Goal: Task Accomplishment & Management: Manage account settings

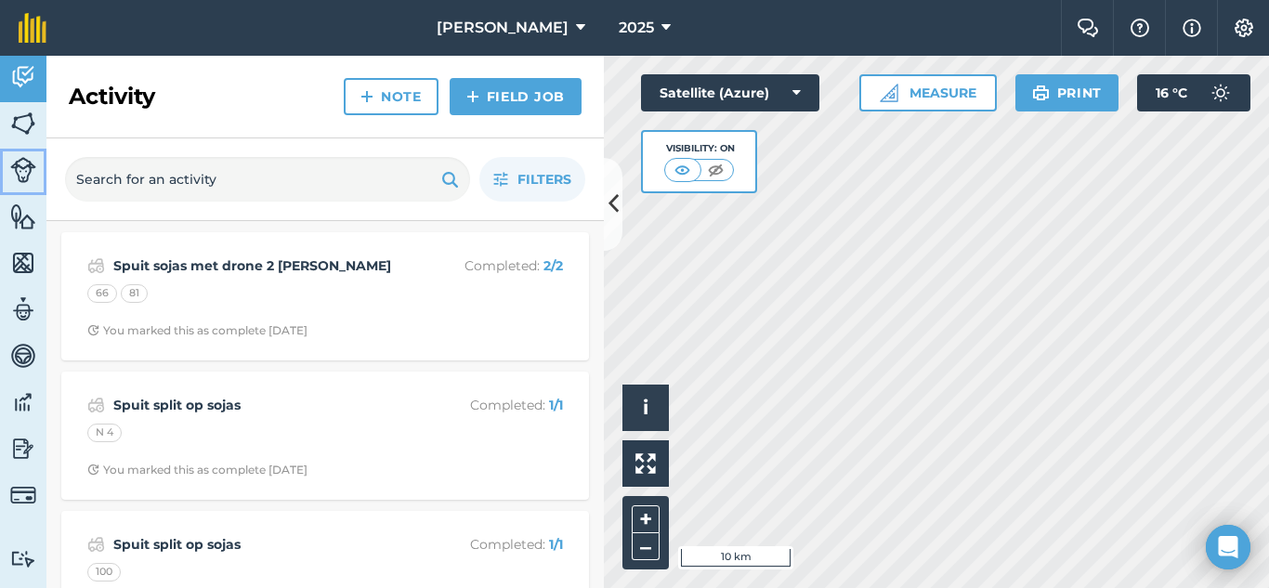
click at [22, 168] on img at bounding box center [23, 170] width 26 height 26
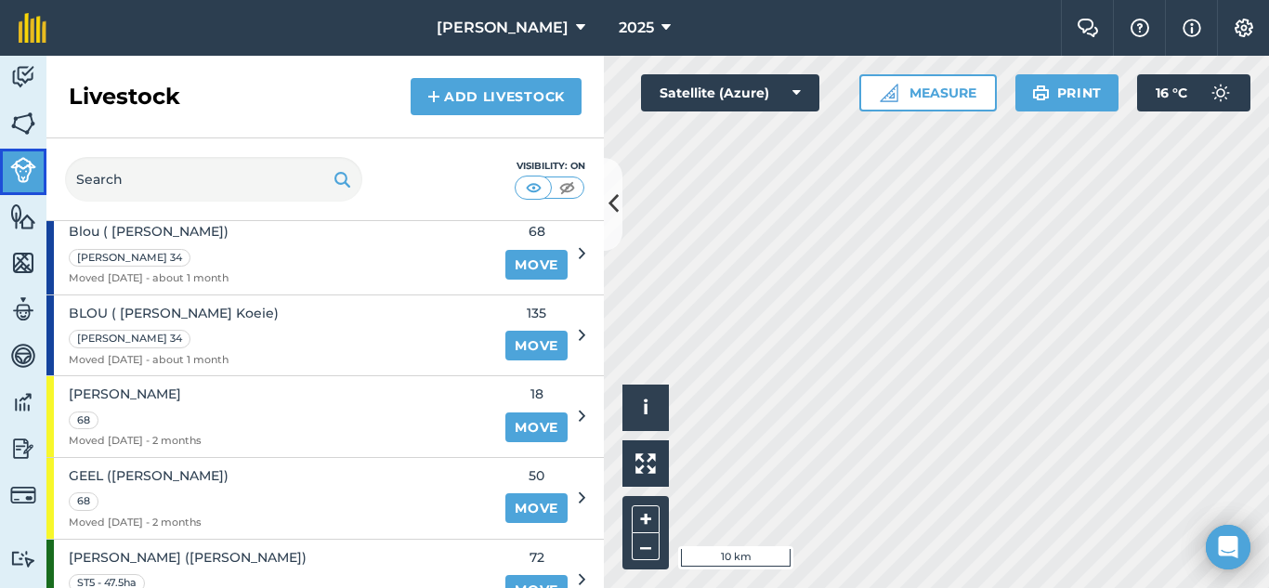
scroll to position [93, 0]
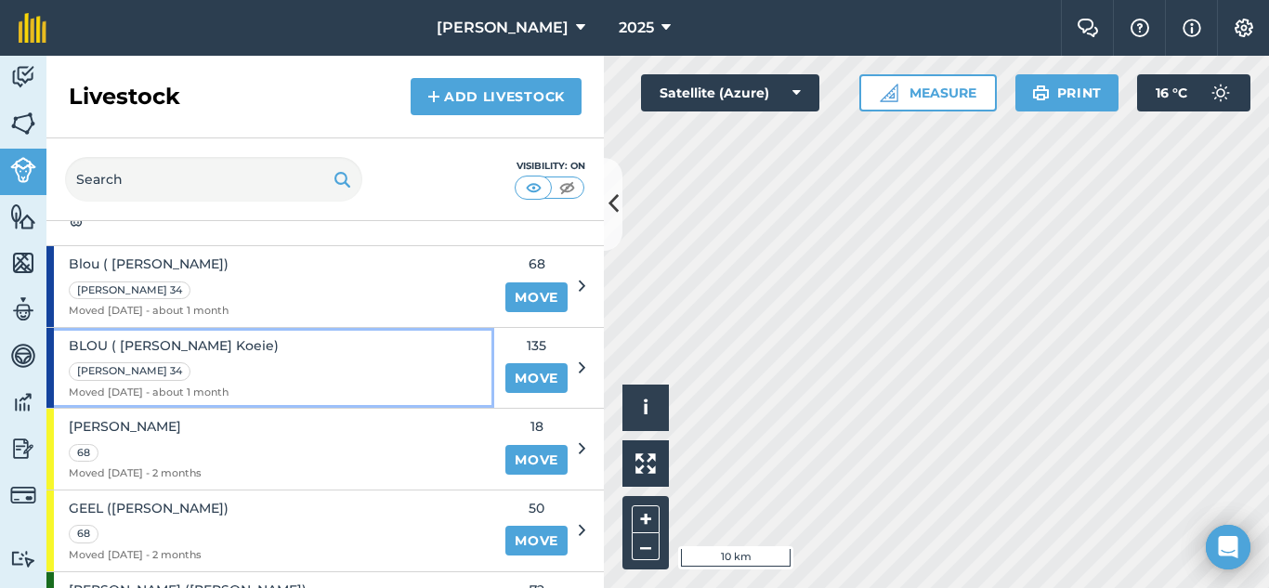
click at [400, 361] on div "BLOU ( [PERSON_NAME] Koeie) [PERSON_NAME] 34 Moved [DATE] - about 1 month" at bounding box center [270, 368] width 448 height 81
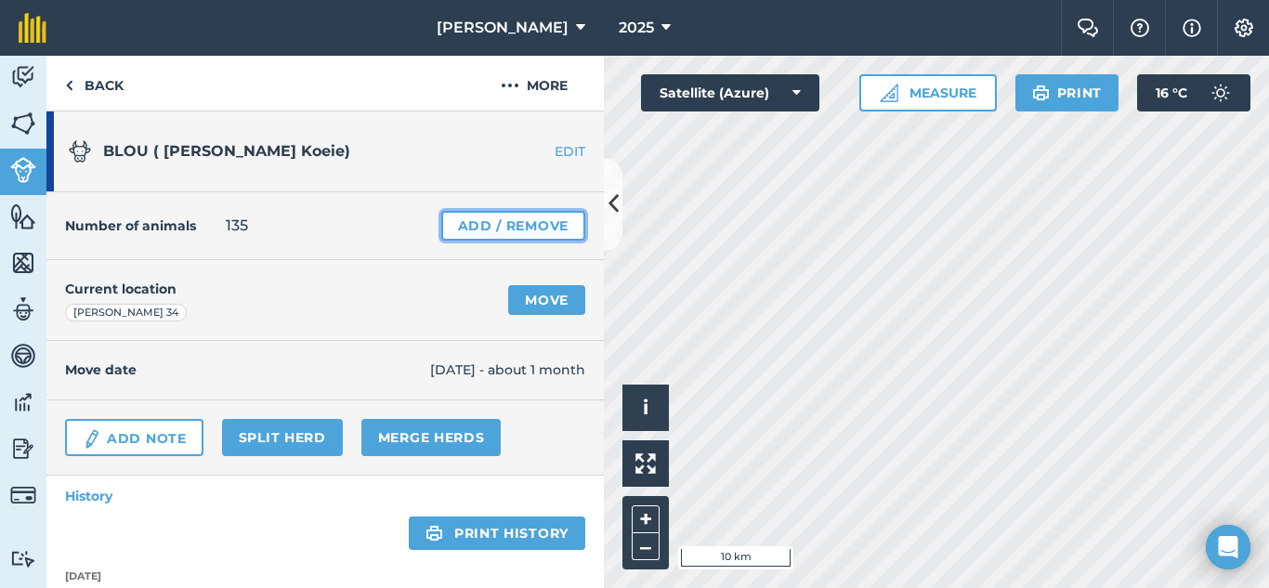
click at [503, 223] on link "Add / Remove" at bounding box center [513, 226] width 144 height 30
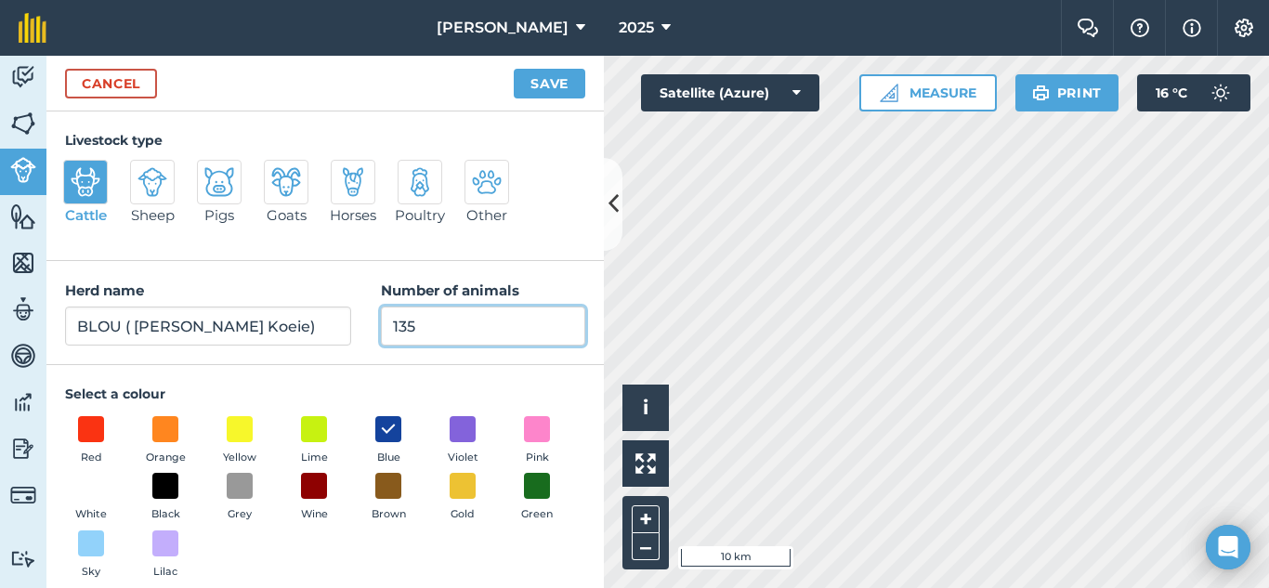
click at [414, 334] on input "135" at bounding box center [483, 326] width 204 height 39
type input "132"
click at [514, 69] on button "Save" at bounding box center [550, 84] width 72 height 30
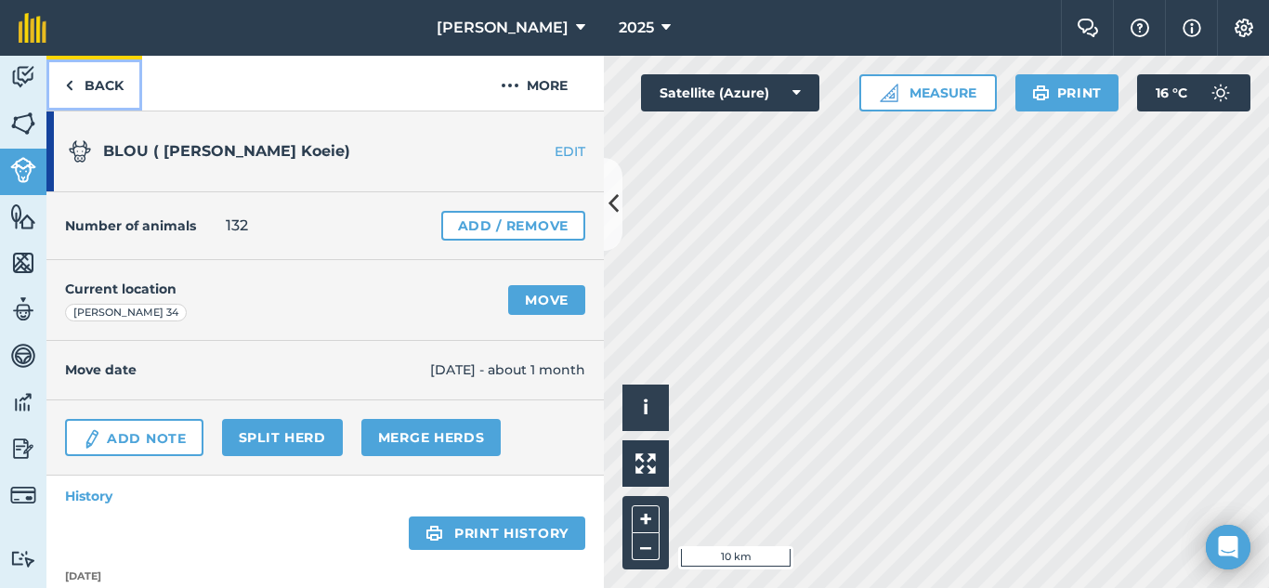
click at [66, 83] on img at bounding box center [69, 85] width 8 height 22
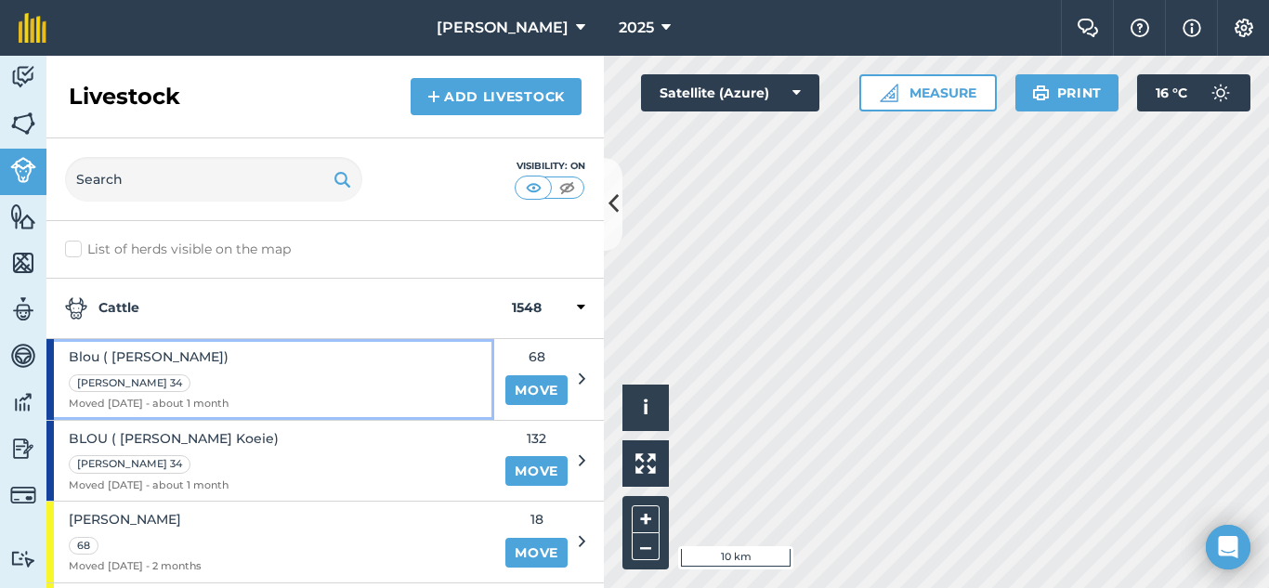
click at [475, 374] on div "Blou ( [PERSON_NAME]) [PERSON_NAME] 34 Moved [DATE] - about 1 month" at bounding box center [270, 379] width 448 height 81
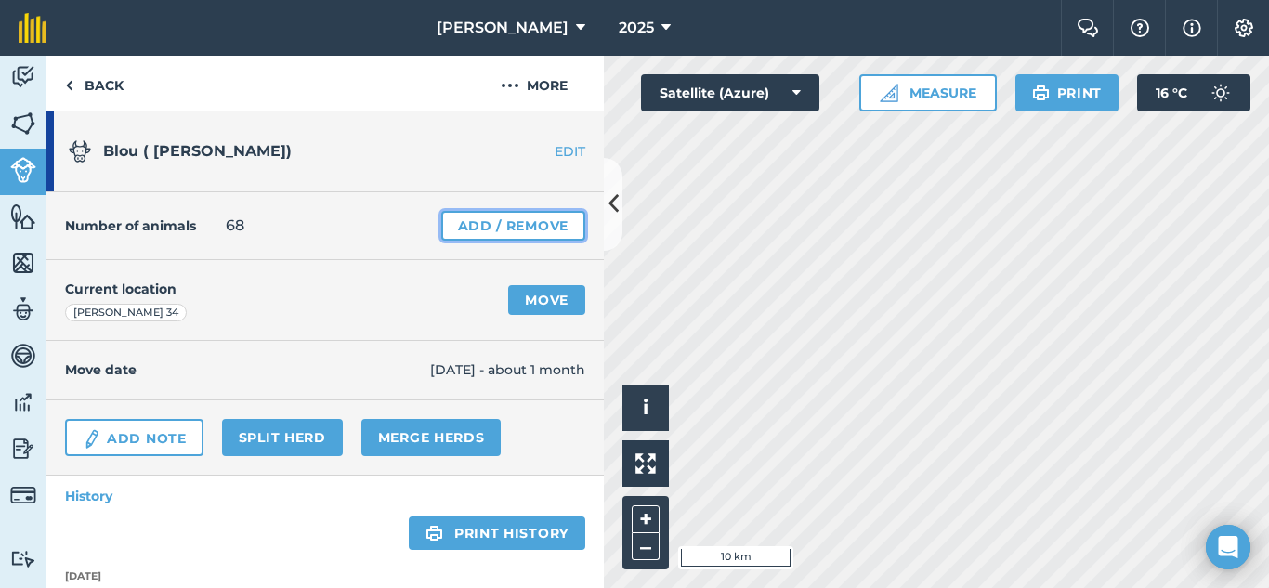
click at [506, 228] on link "Add / Remove" at bounding box center [513, 226] width 144 height 30
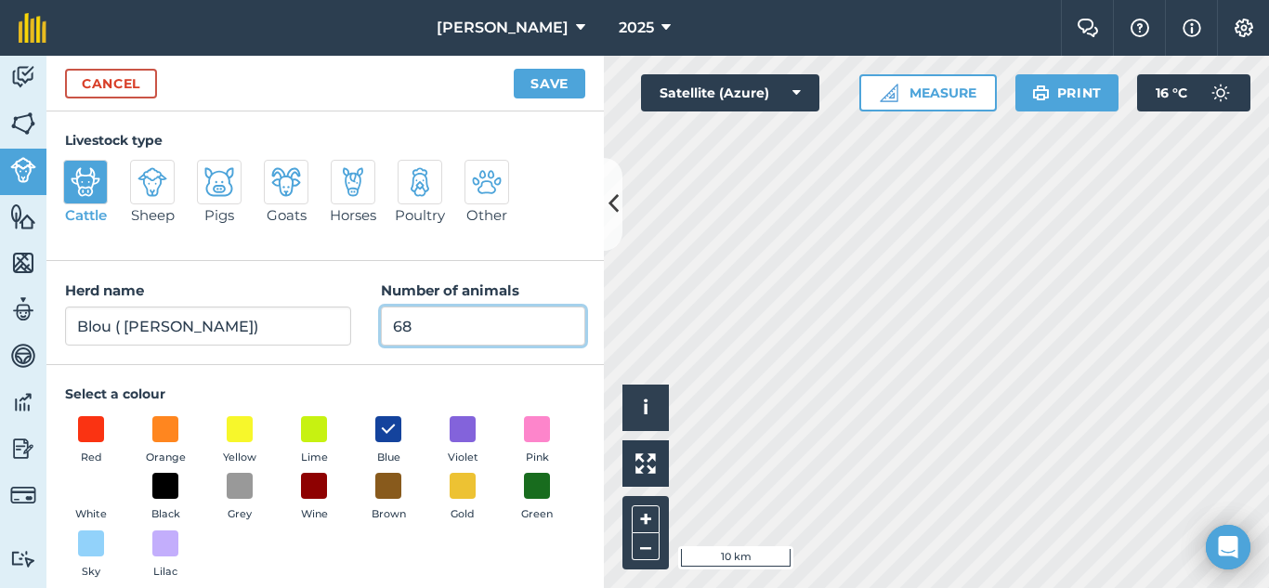
click at [427, 329] on input "68" at bounding box center [483, 326] width 204 height 39
type input "6"
type input "46"
click at [514, 69] on button "Save" at bounding box center [550, 84] width 72 height 30
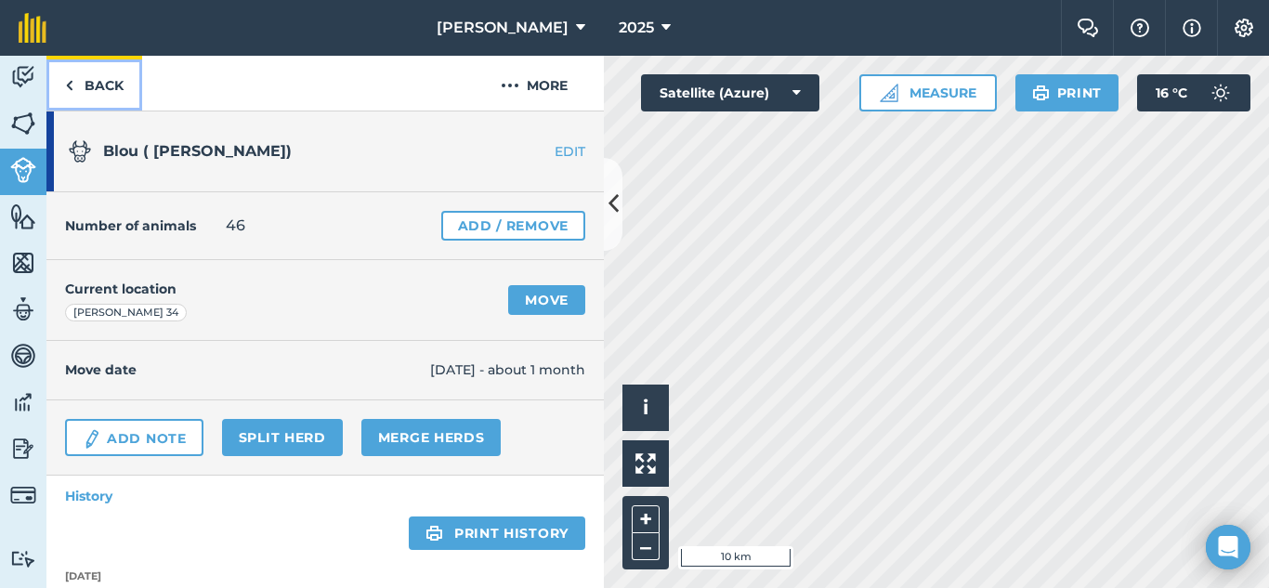
click at [79, 86] on link "Back" at bounding box center [94, 83] width 96 height 55
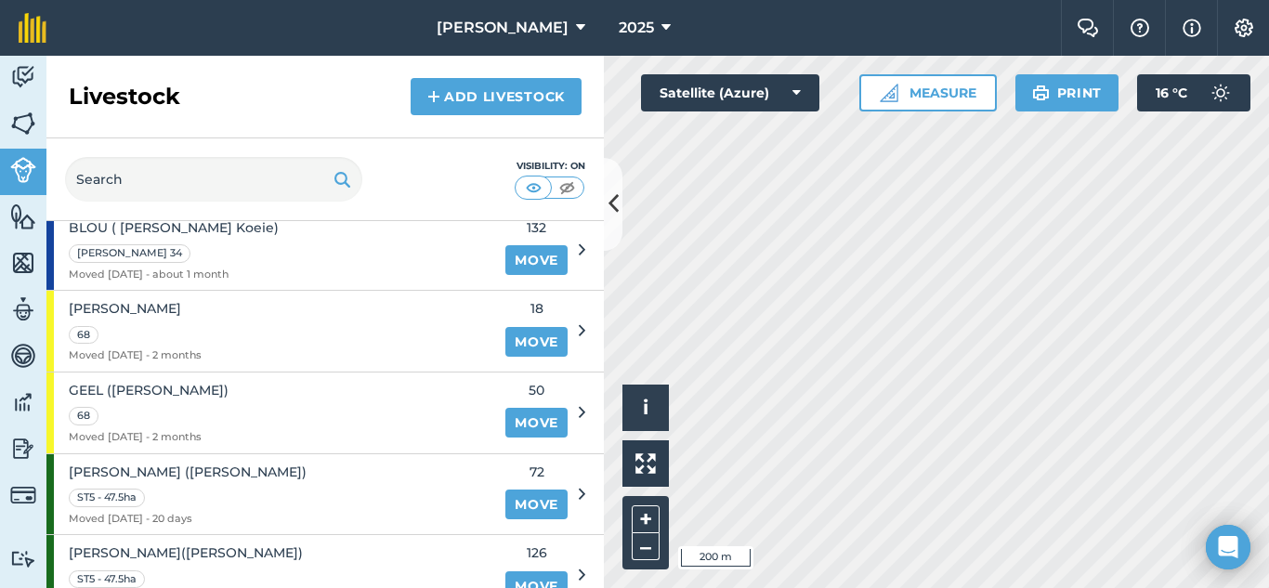
scroll to position [186, 0]
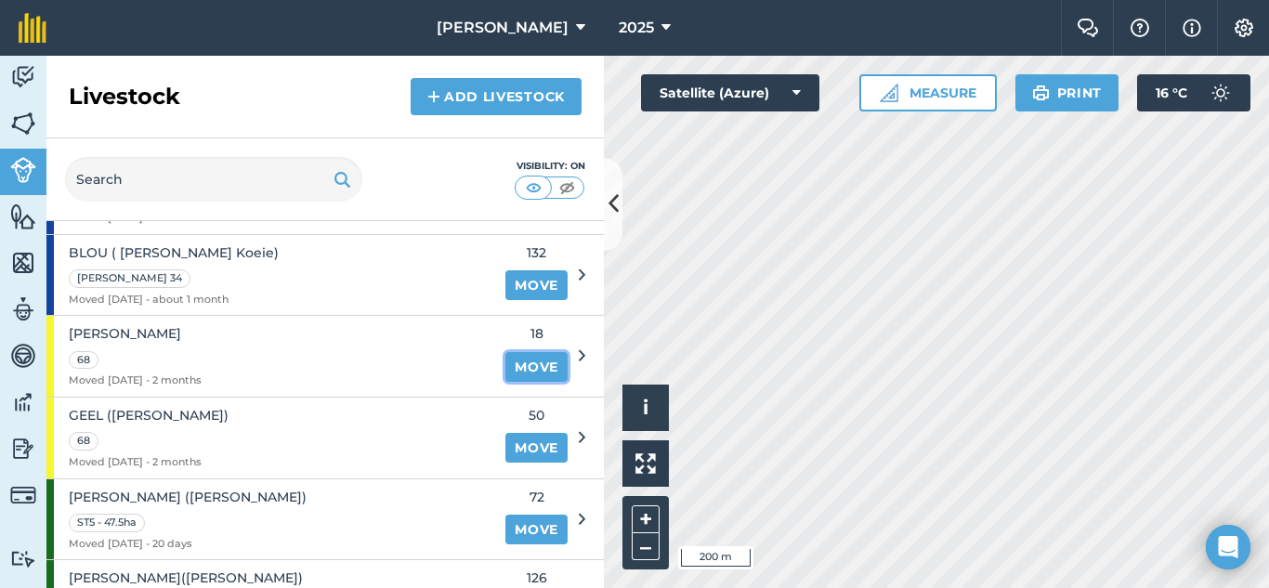
click at [506, 363] on link "Move" at bounding box center [537, 367] width 62 height 30
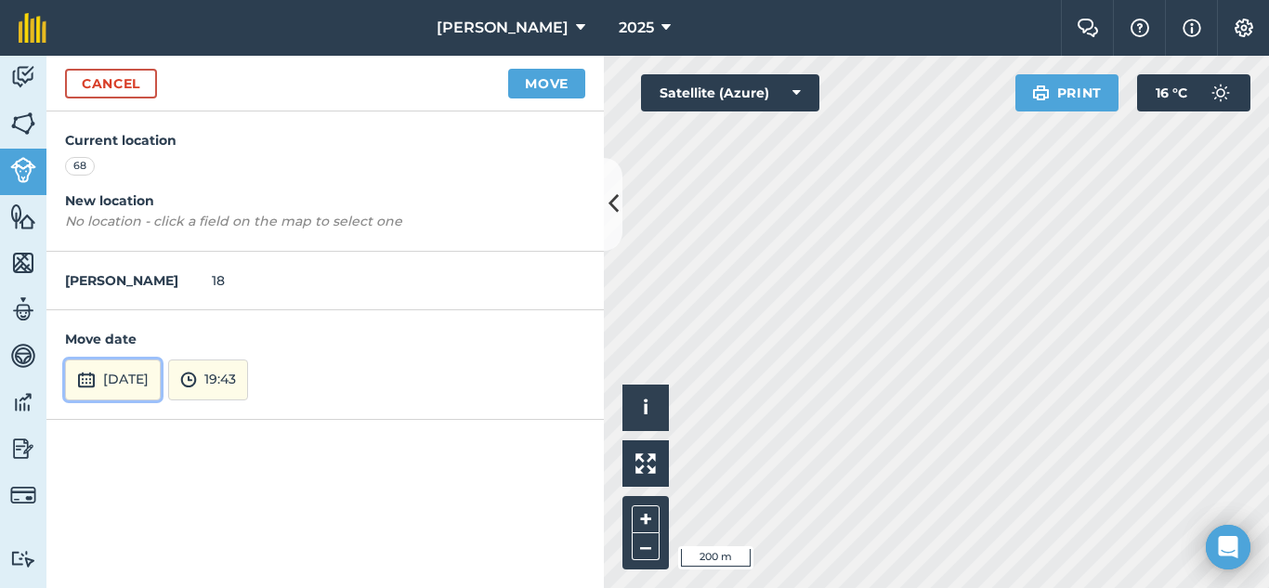
click at [152, 377] on button "[DATE]" at bounding box center [113, 380] width 96 height 41
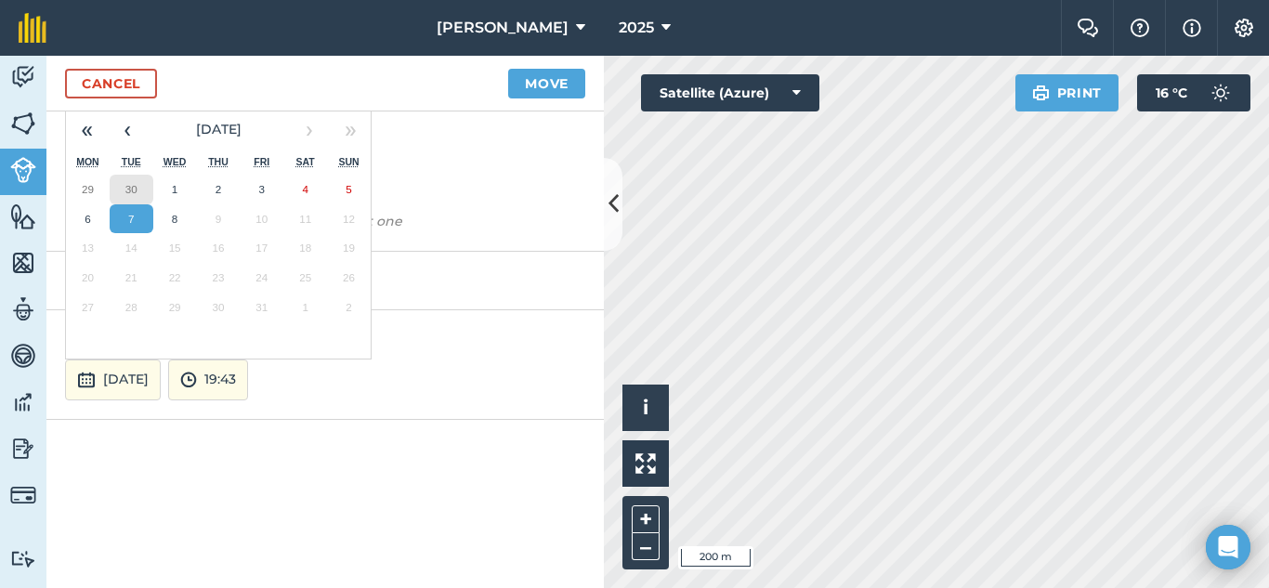
click at [134, 188] on abbr "30" at bounding box center [131, 189] width 12 height 12
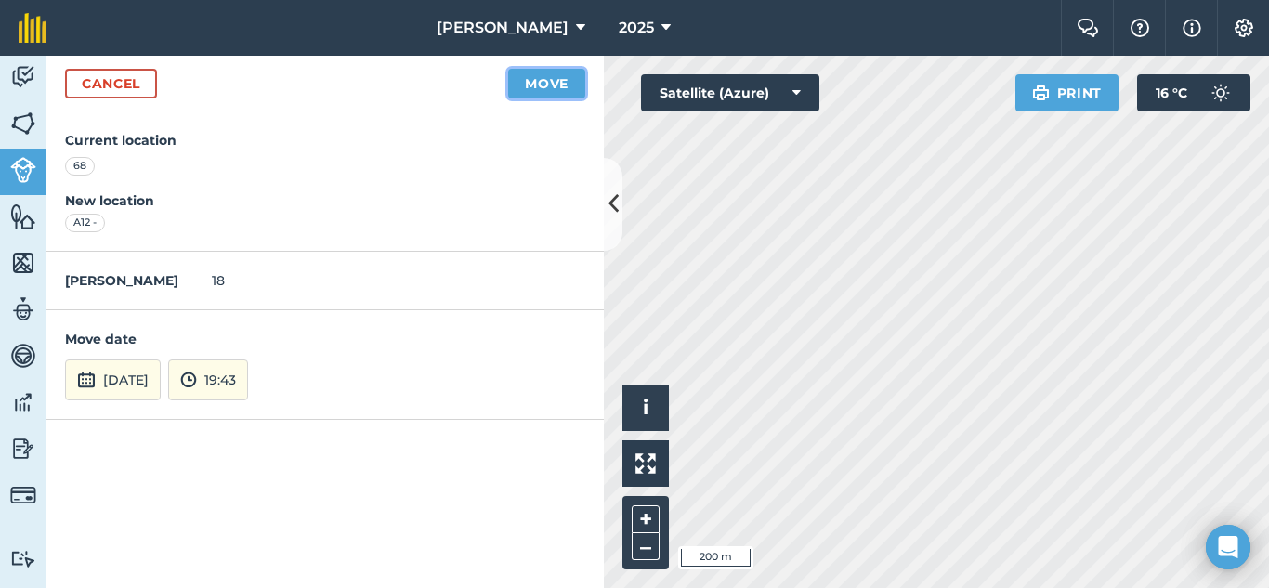
click at [519, 79] on button "Move" at bounding box center [546, 84] width 77 height 30
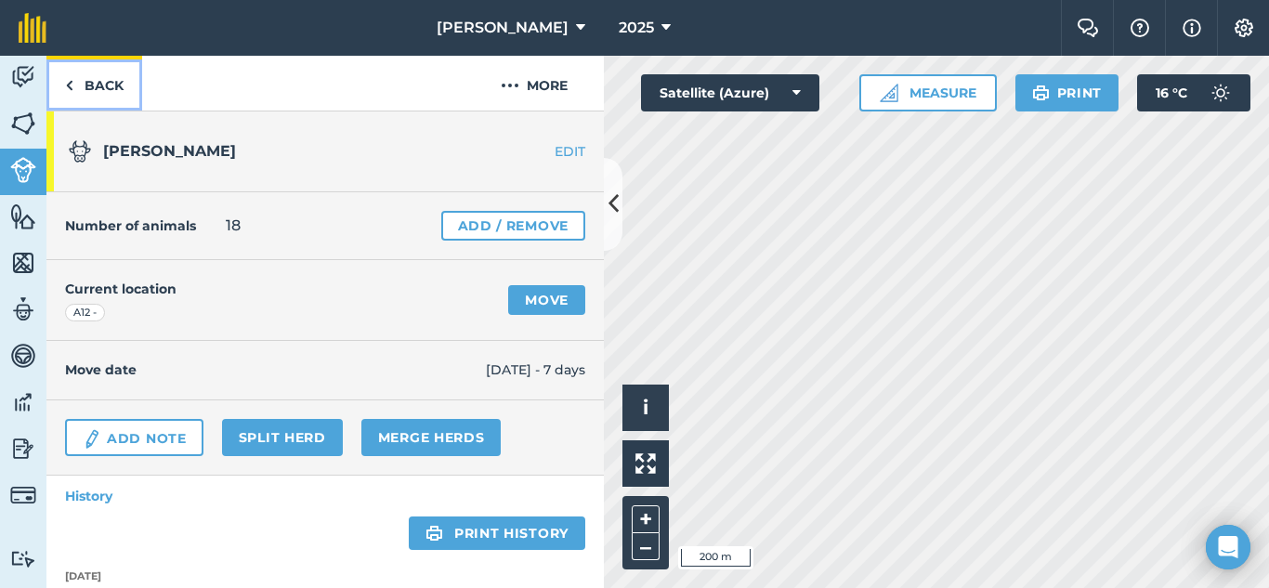
click at [67, 83] on img at bounding box center [69, 85] width 8 height 22
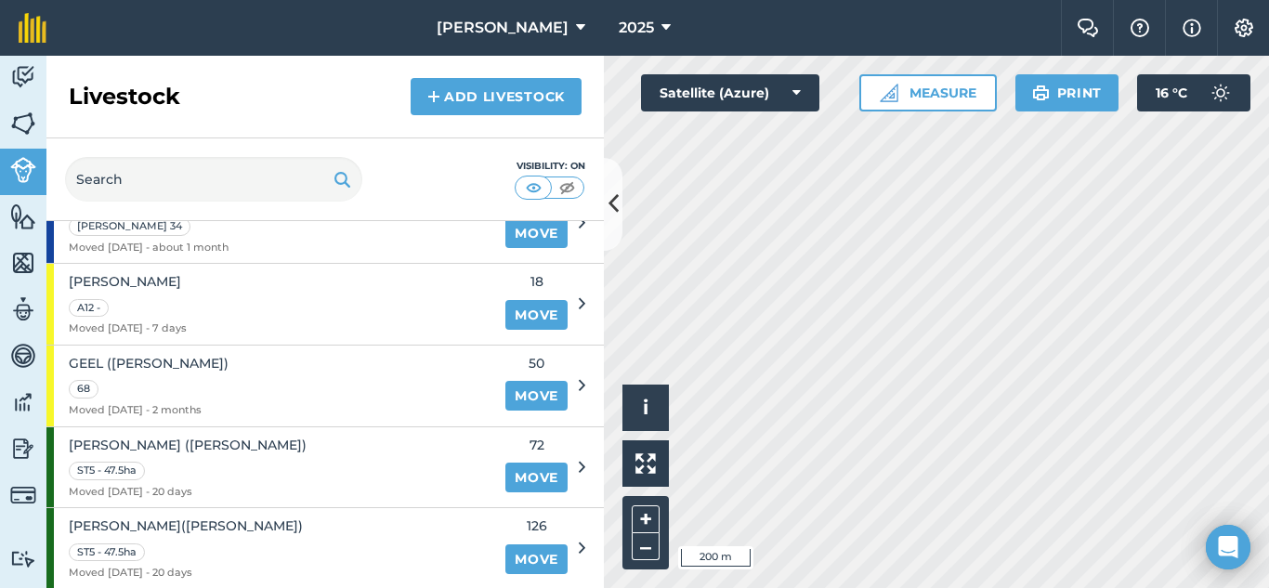
scroll to position [279, 0]
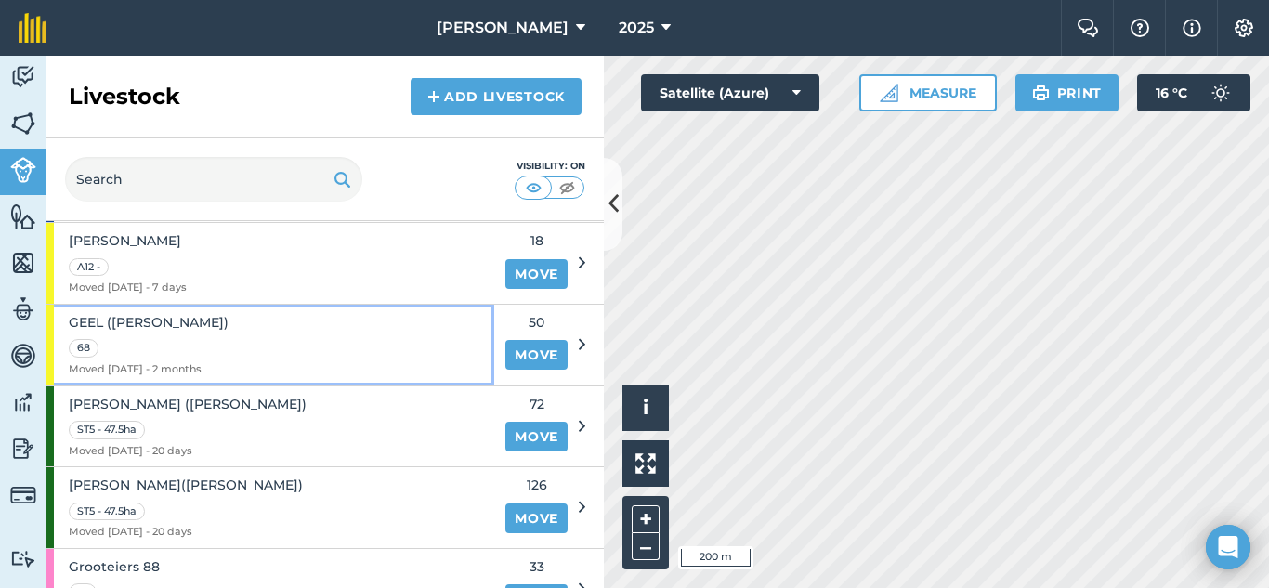
click at [454, 338] on div "GEEL ([PERSON_NAME]) 68 Moved [DATE] - 2 months" at bounding box center [270, 345] width 448 height 81
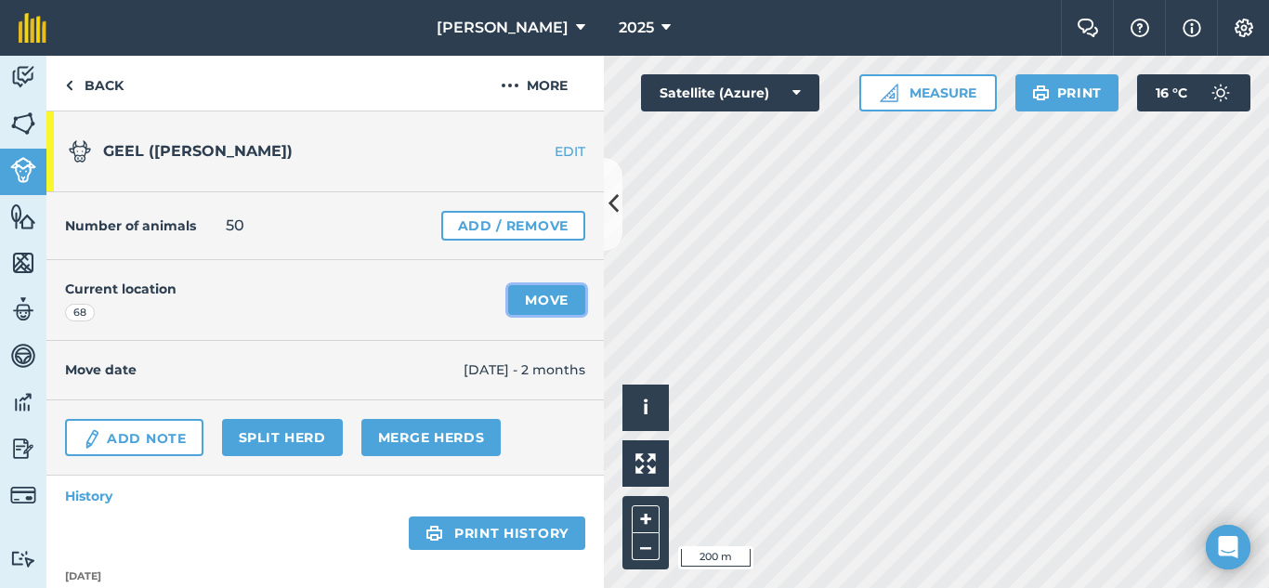
click at [522, 296] on link "Move" at bounding box center [546, 300] width 77 height 30
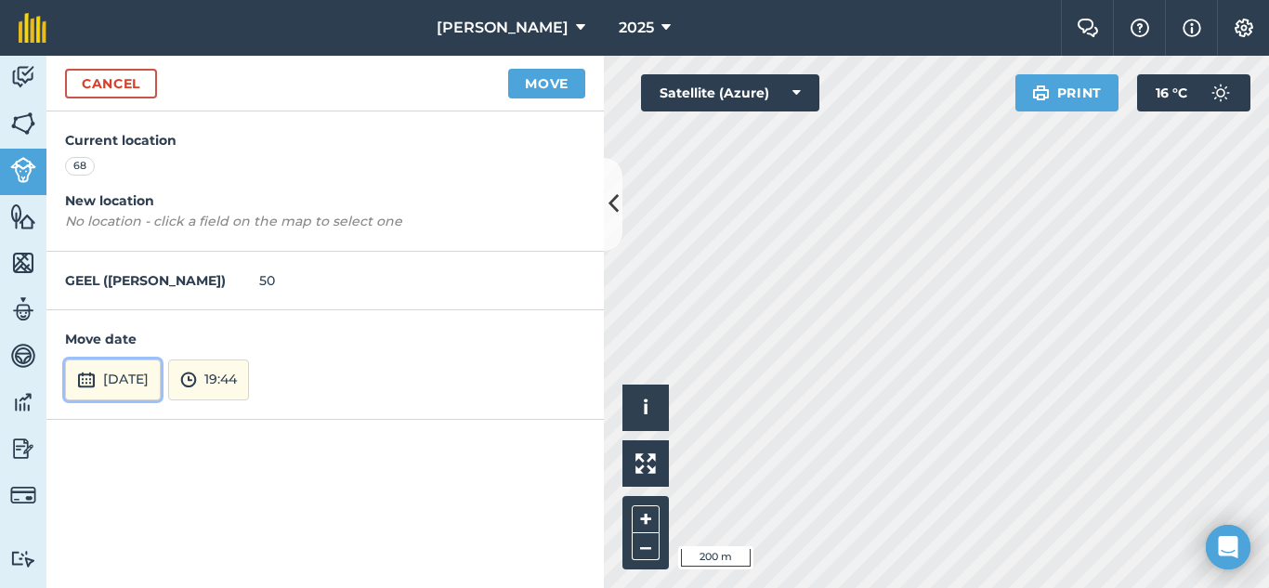
click at [158, 377] on button "[DATE]" at bounding box center [113, 380] width 96 height 41
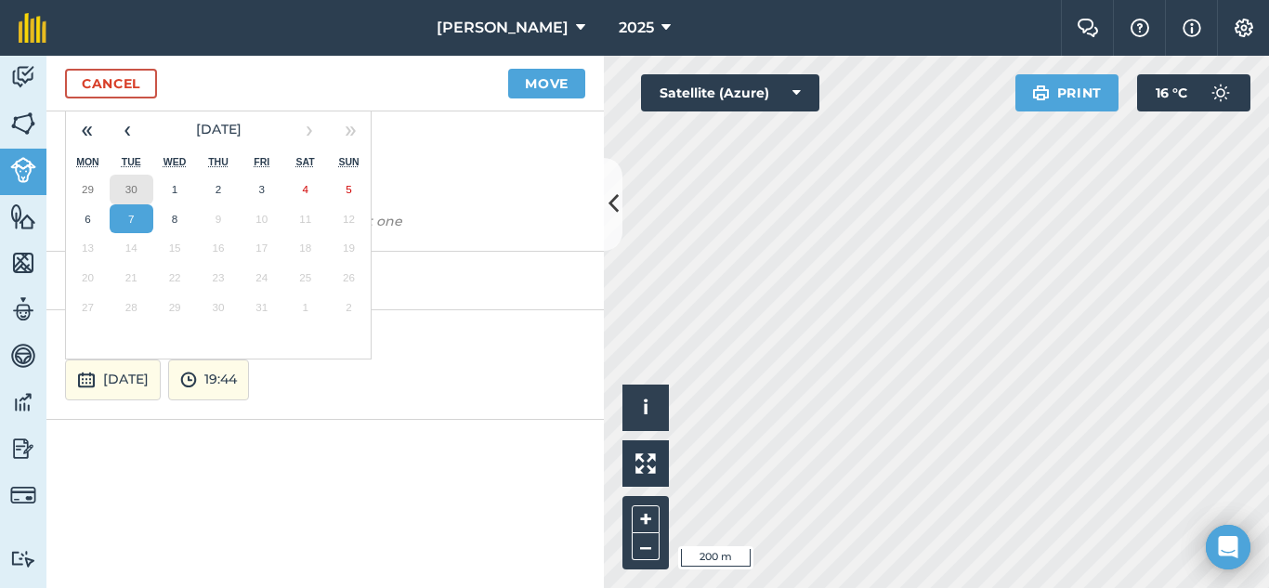
click at [132, 189] on abbr "30" at bounding box center [131, 189] width 12 height 12
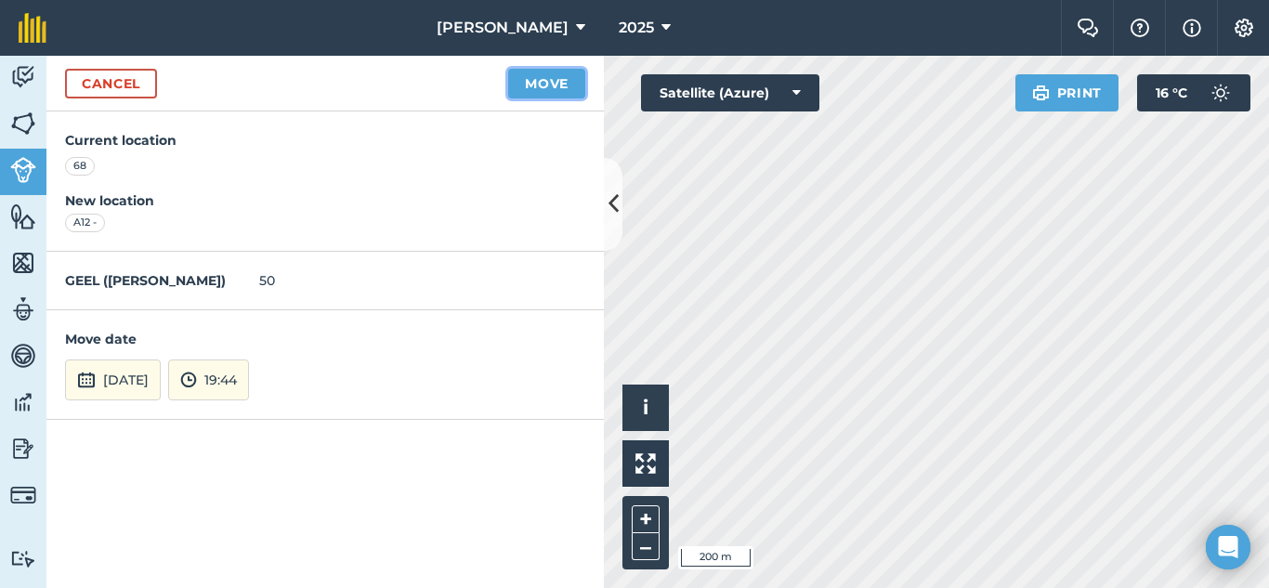
click at [556, 88] on button "Move" at bounding box center [546, 84] width 77 height 30
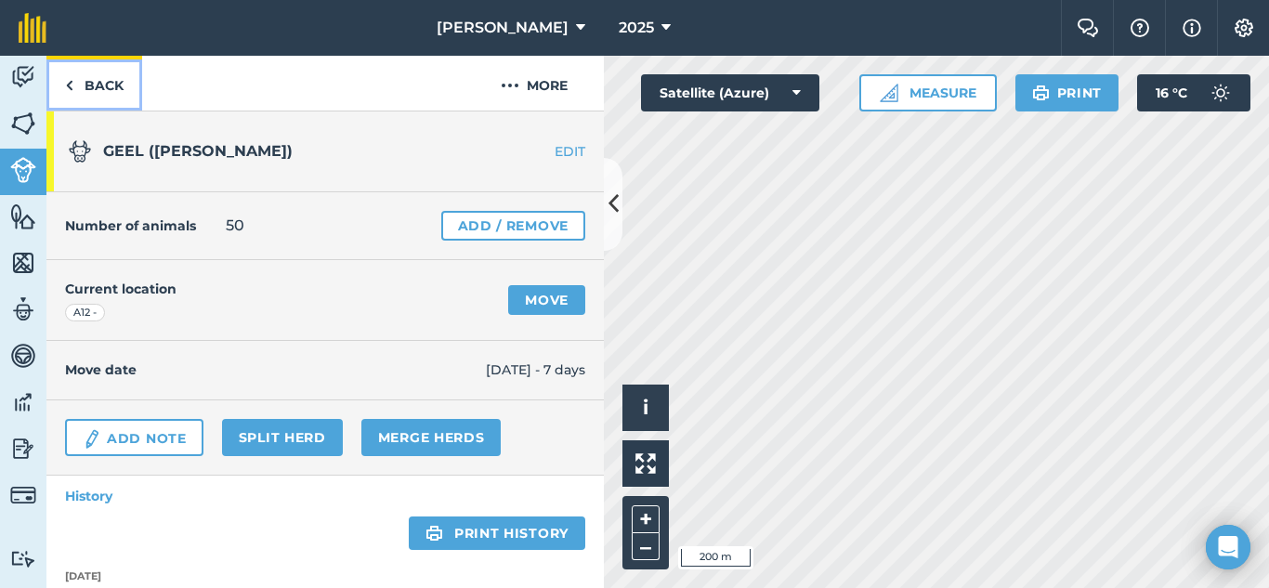
click at [90, 79] on link "Back" at bounding box center [94, 83] width 96 height 55
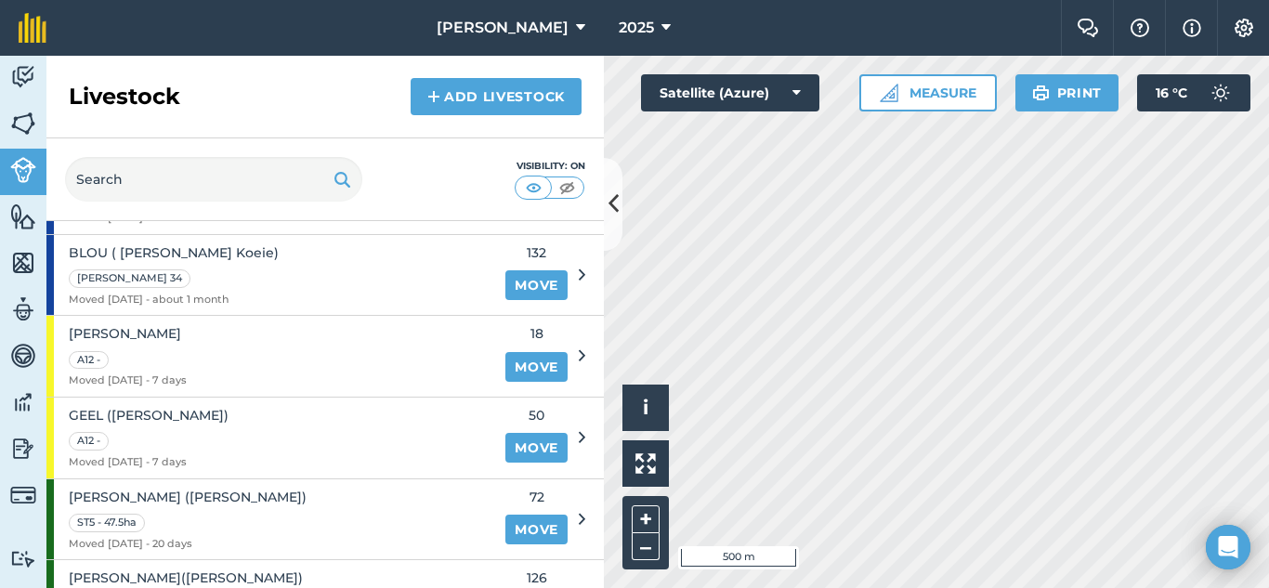
scroll to position [93, 0]
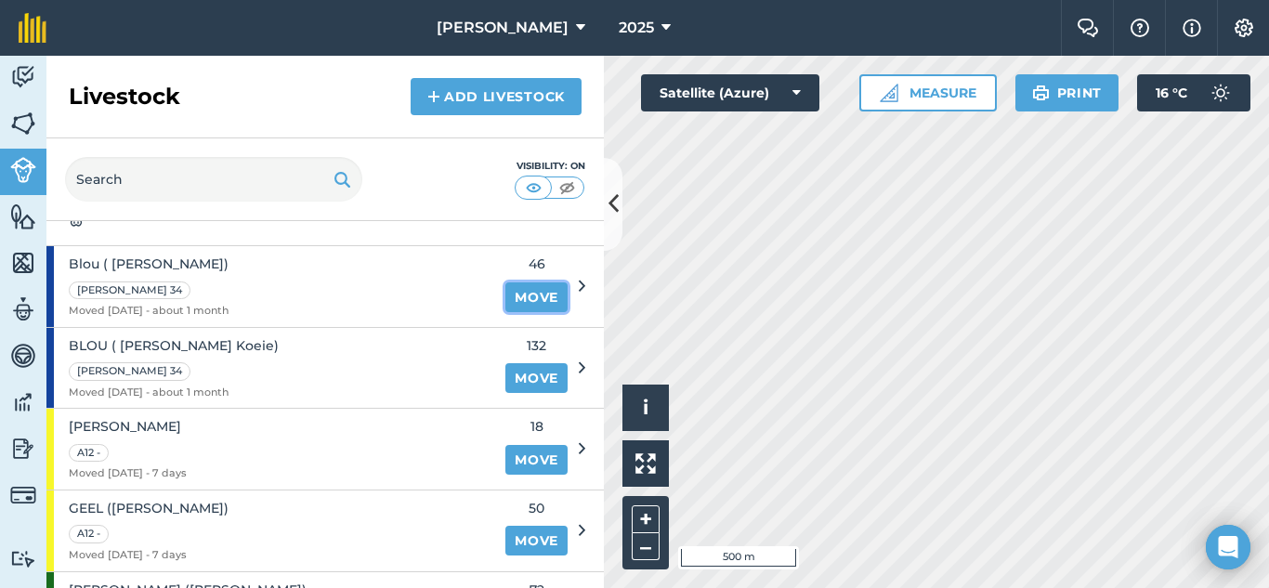
click at [513, 293] on link "Move" at bounding box center [537, 298] width 62 height 30
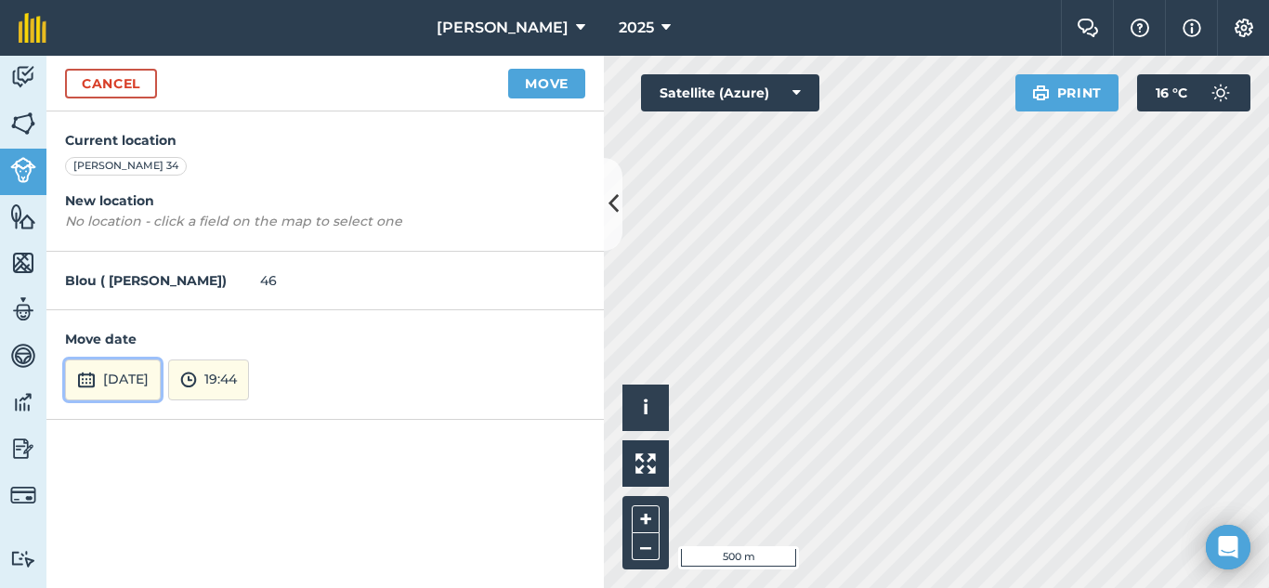
click at [145, 381] on button "[DATE]" at bounding box center [113, 380] width 96 height 41
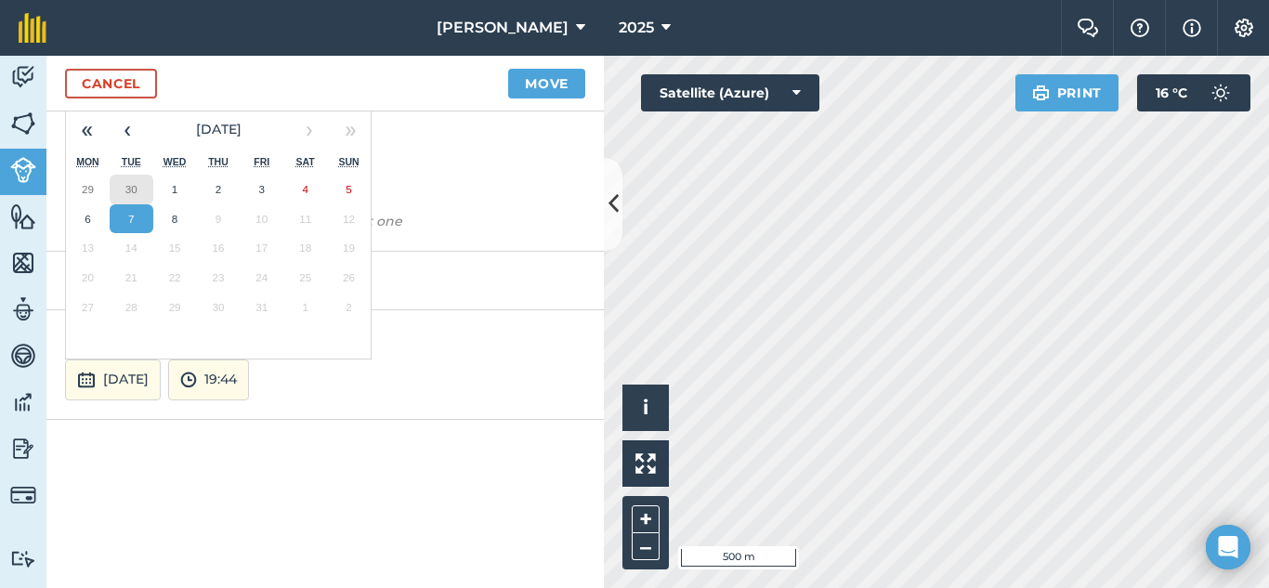
click at [128, 185] on abbr "30" at bounding box center [131, 189] width 12 height 12
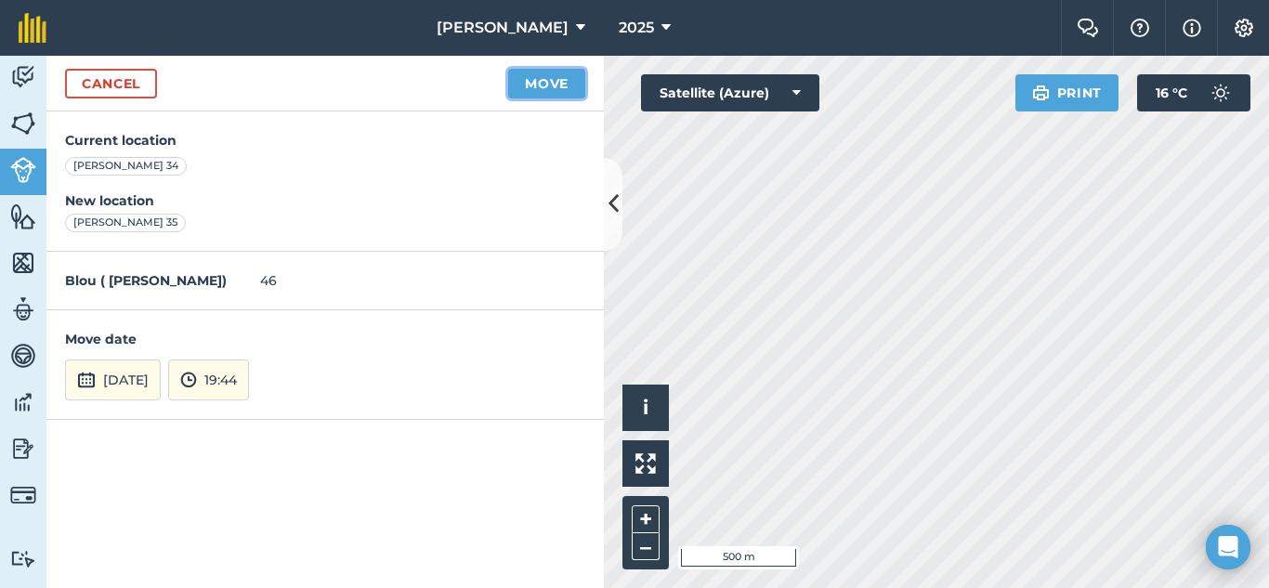
click at [540, 79] on button "Move" at bounding box center [546, 84] width 77 height 30
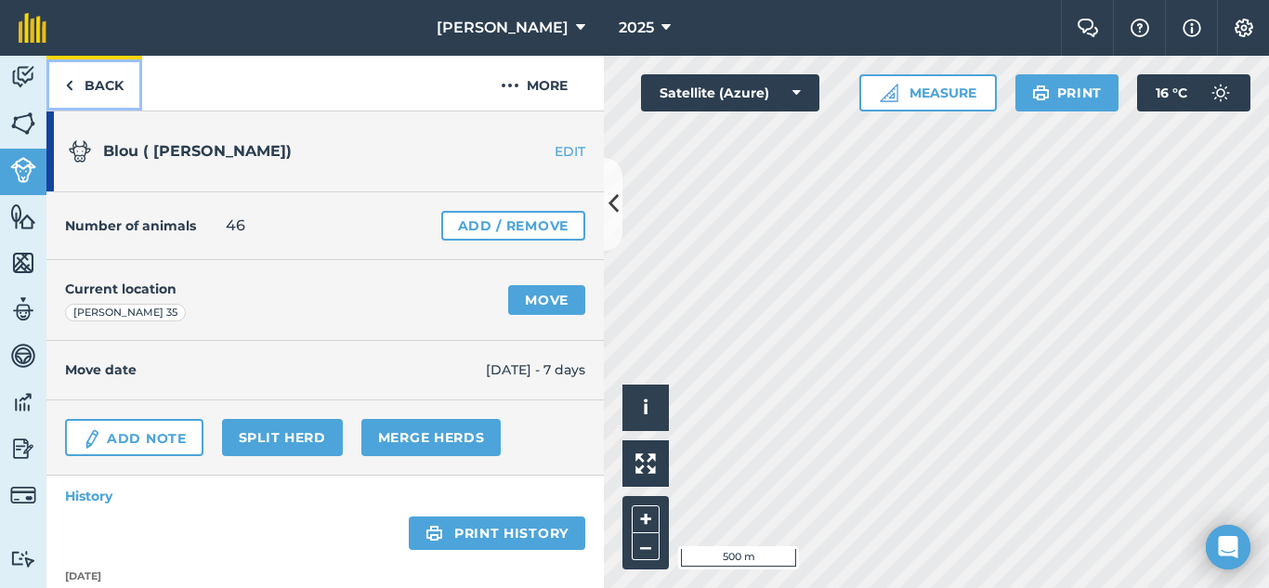
click at [66, 82] on img at bounding box center [69, 85] width 8 height 22
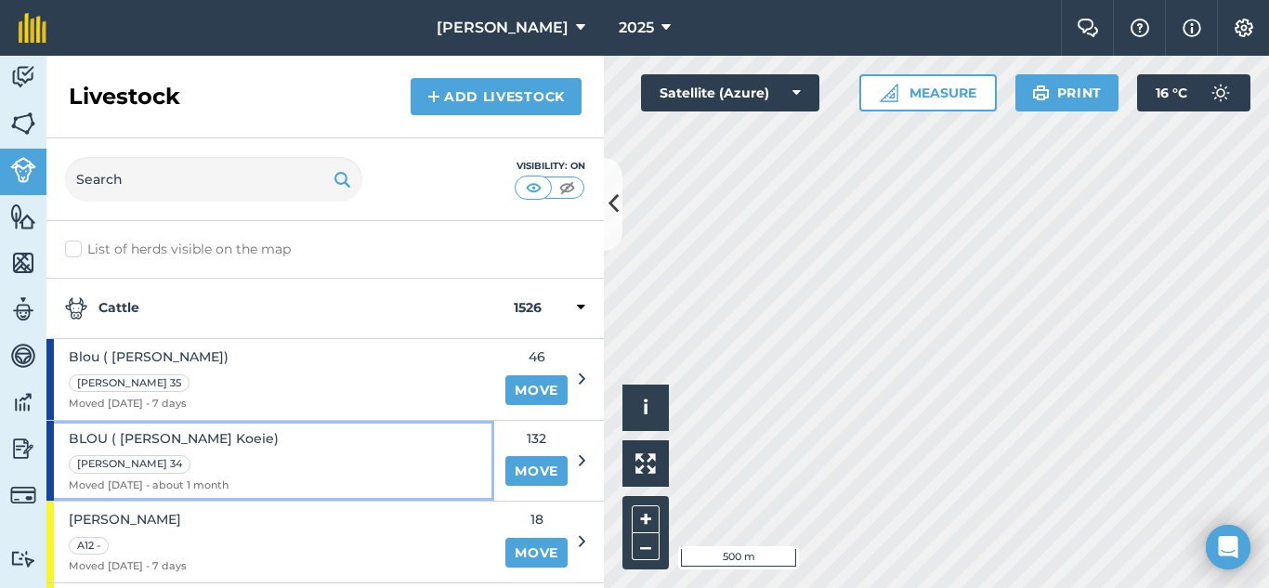
click at [449, 454] on div "BLOU ( [PERSON_NAME] Koeie) [PERSON_NAME] 34 Moved [DATE] - about 1 month" at bounding box center [270, 461] width 448 height 81
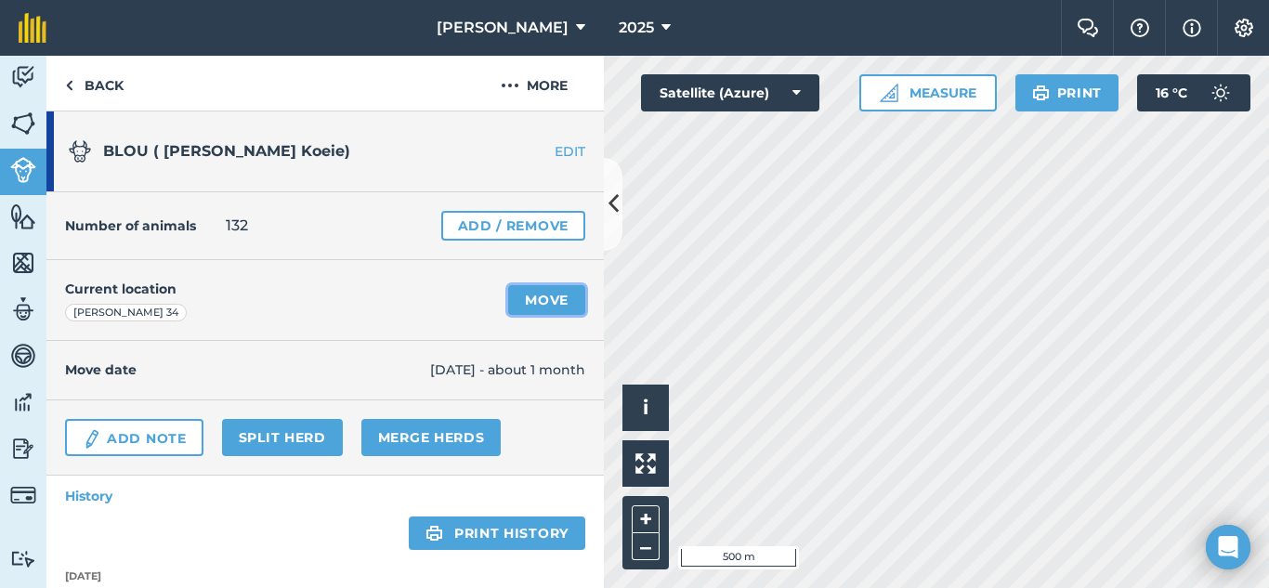
click at [519, 302] on link "Move" at bounding box center [546, 300] width 77 height 30
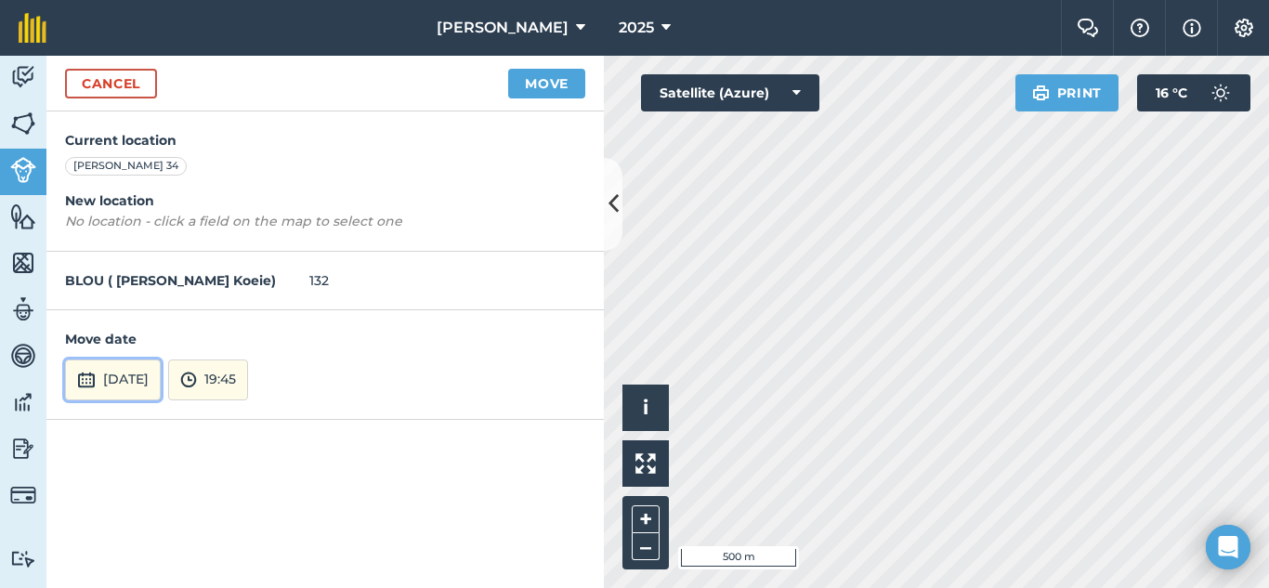
click at [157, 379] on button "[DATE]" at bounding box center [113, 380] width 96 height 41
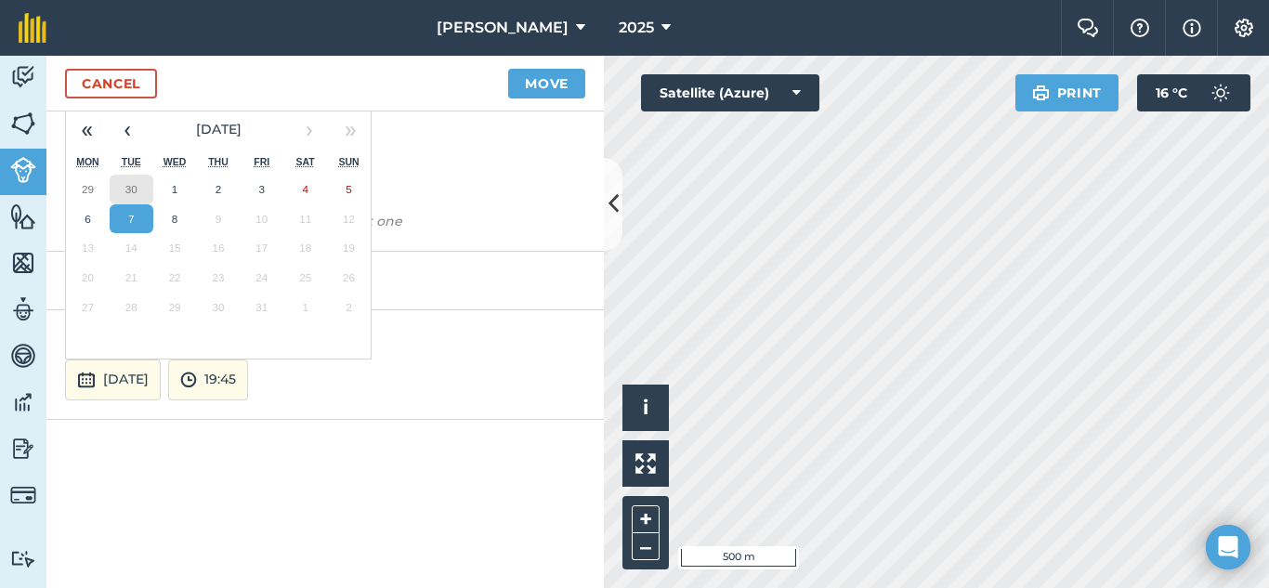
click at [131, 185] on abbr "30" at bounding box center [131, 189] width 12 height 12
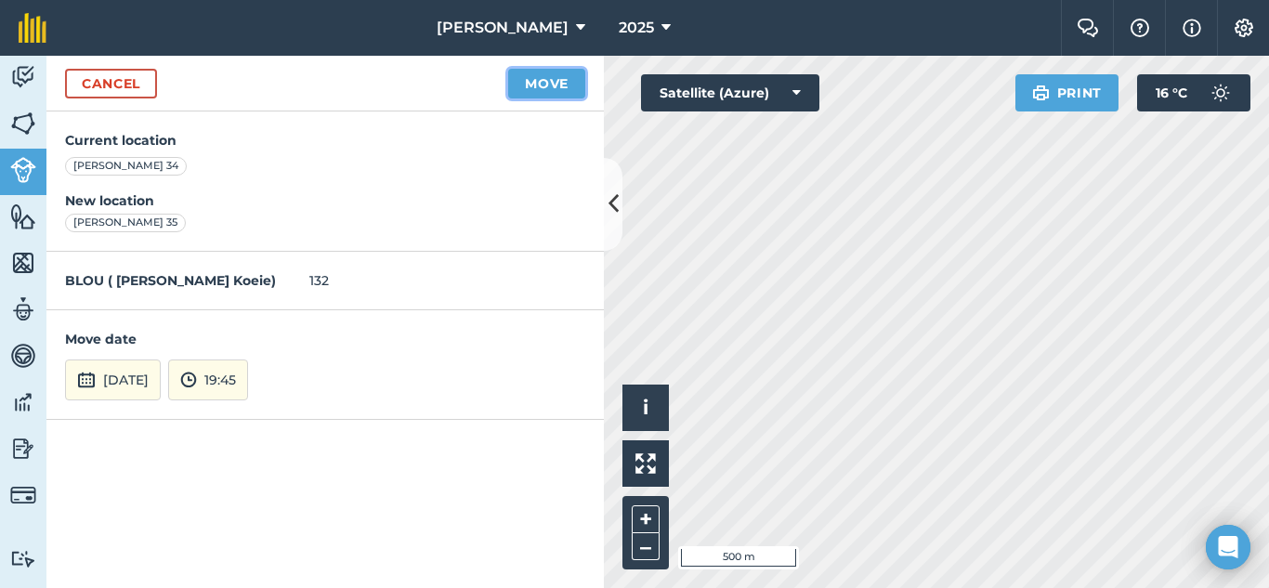
click at [537, 87] on button "Move" at bounding box center [546, 84] width 77 height 30
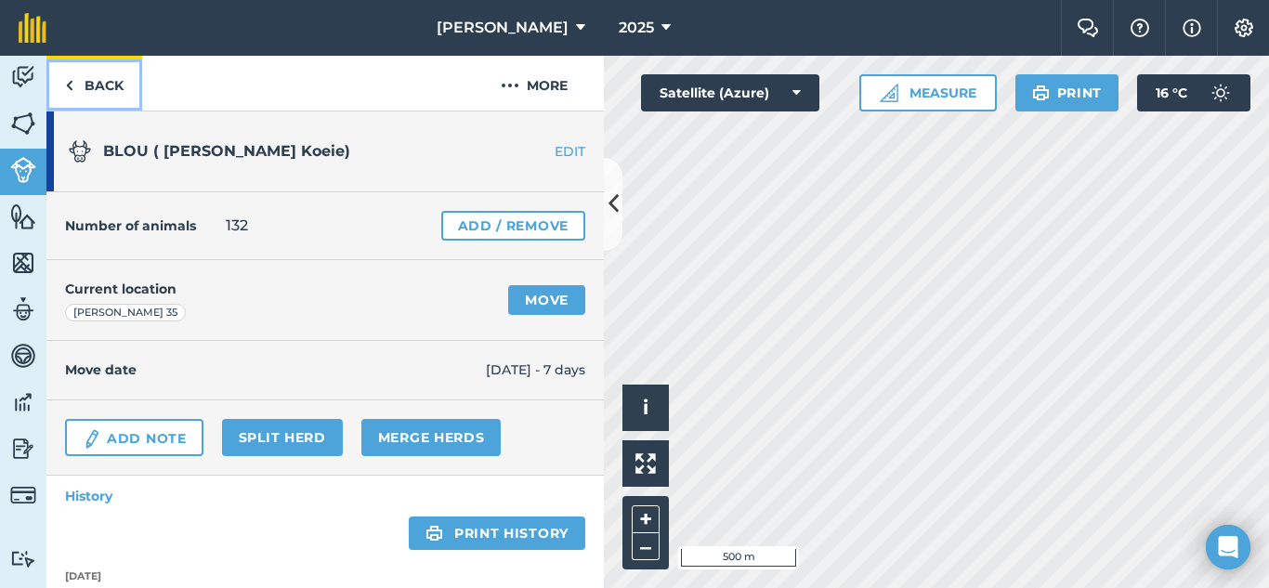
click at [70, 81] on img at bounding box center [69, 85] width 8 height 22
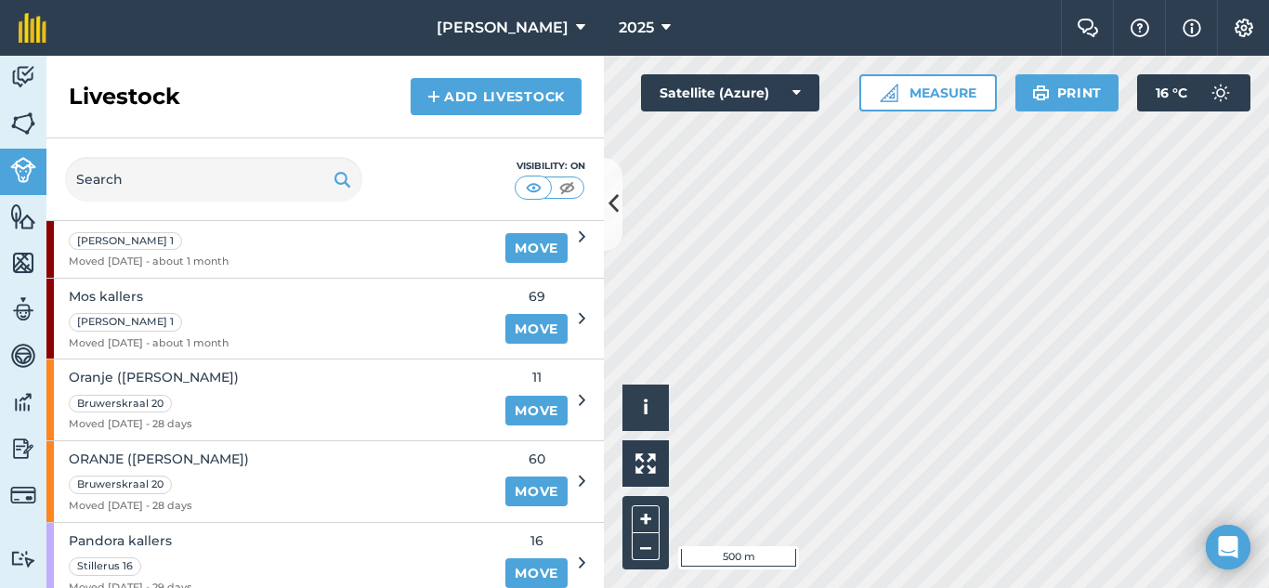
scroll to position [743, 0]
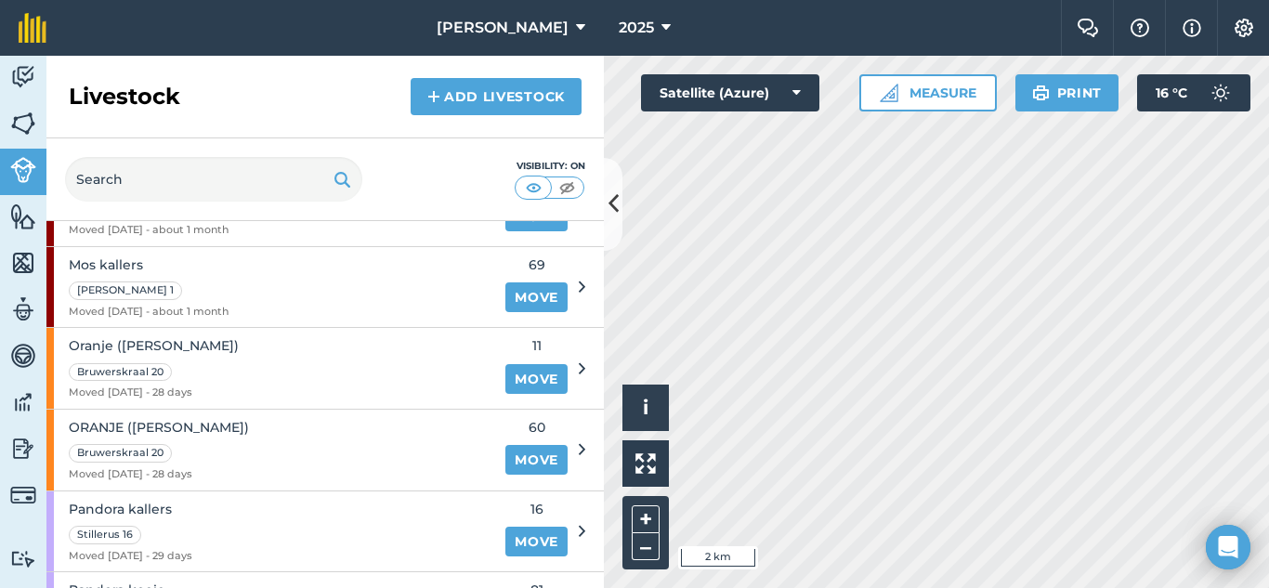
click at [1181, 587] on html "Gisanto Boerdery 2025 Farm Chat Help Info Settings Gisanto Boerdery - 2025 Repr…" at bounding box center [634, 294] width 1269 height 588
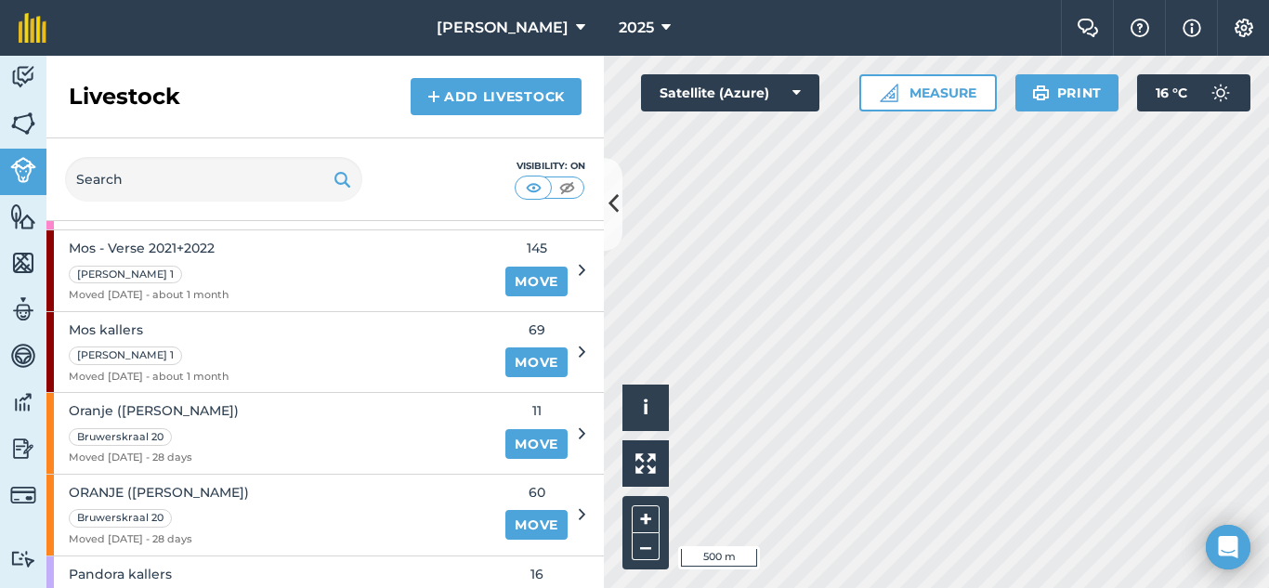
scroll to position [651, 0]
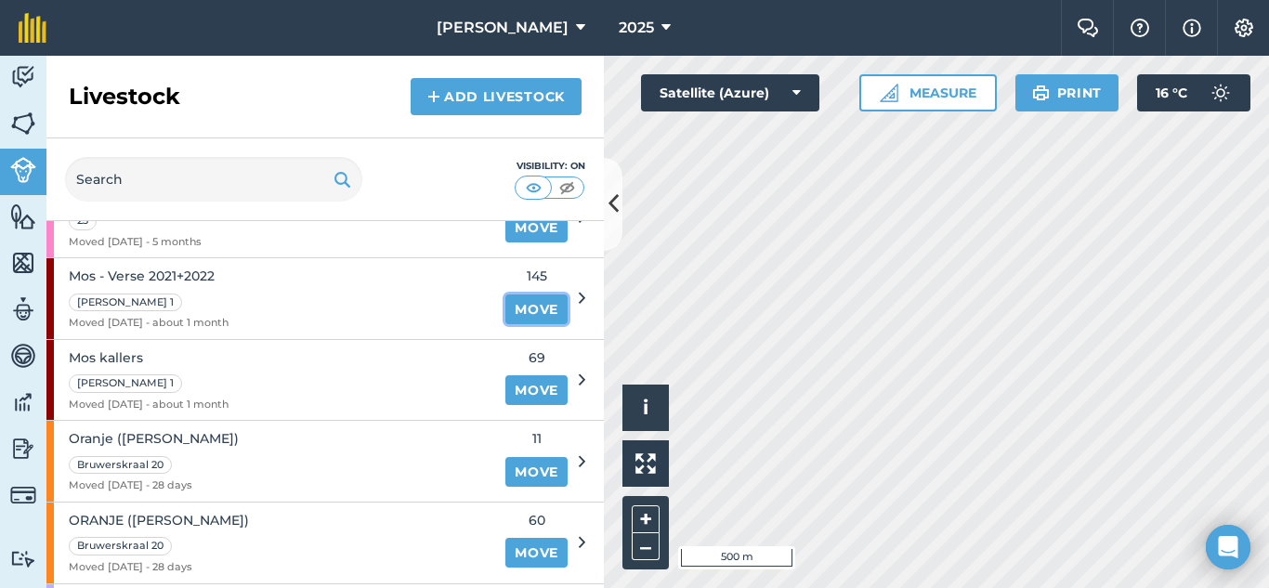
click at [527, 307] on link "Move" at bounding box center [537, 310] width 62 height 30
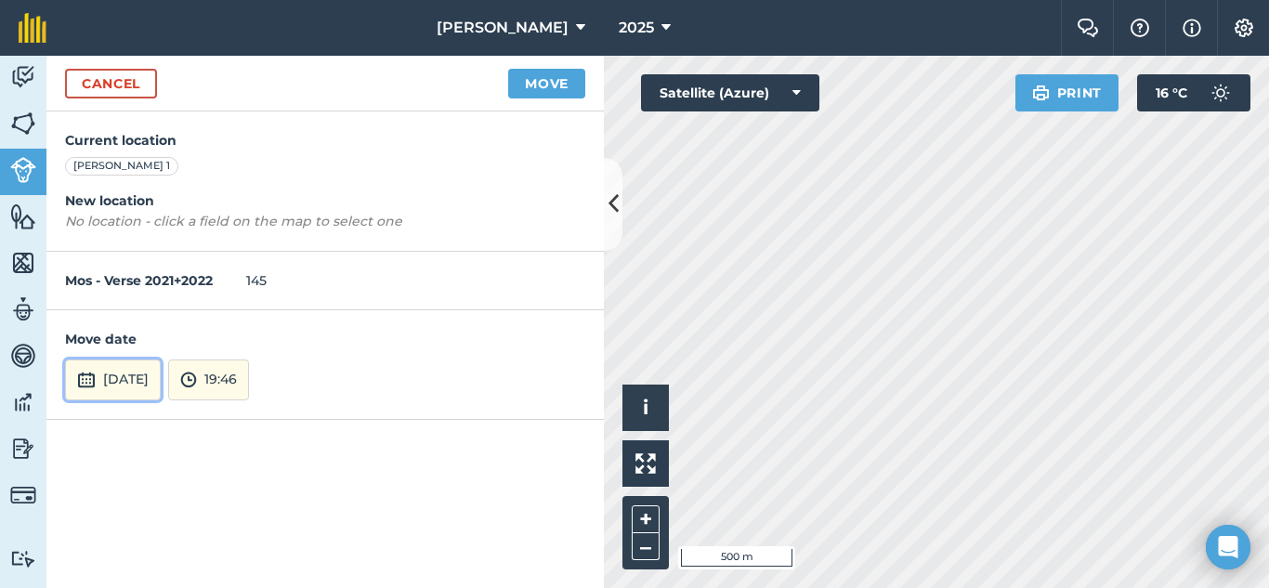
click at [138, 374] on button "[DATE]" at bounding box center [113, 380] width 96 height 41
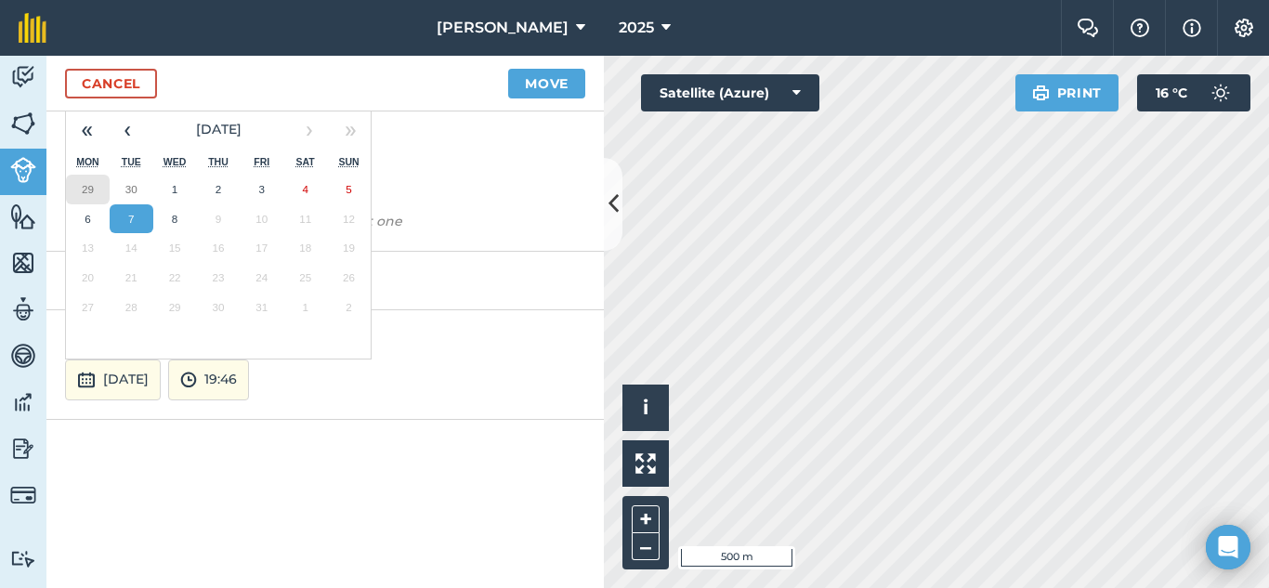
click at [92, 190] on abbr "29" at bounding box center [88, 189] width 12 height 12
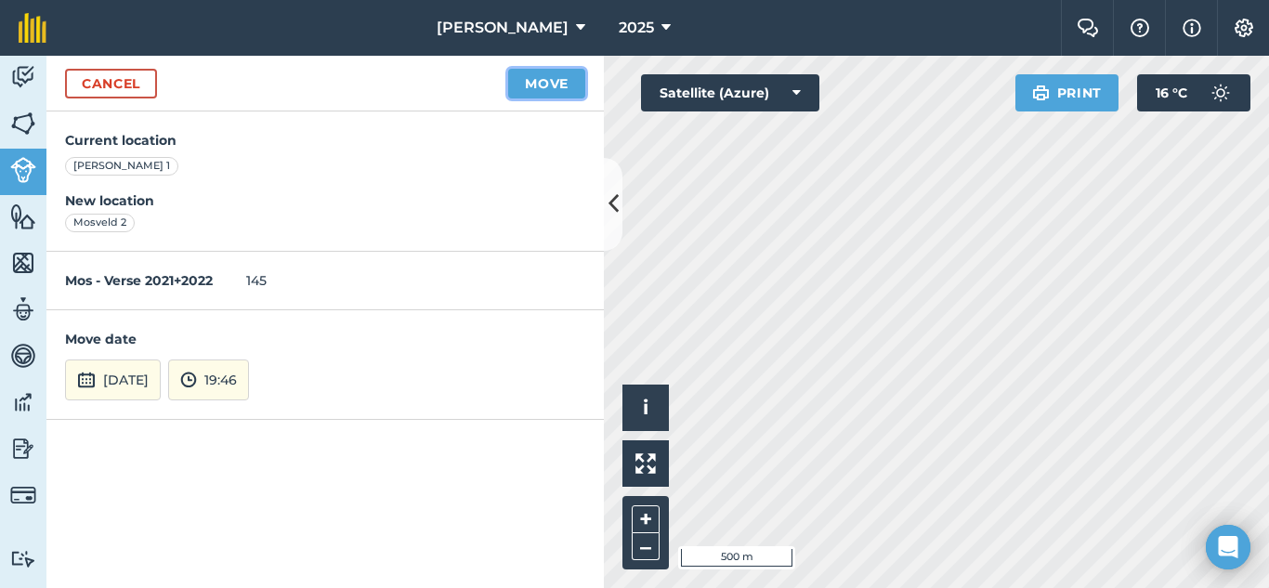
click at [550, 82] on button "Move" at bounding box center [546, 84] width 77 height 30
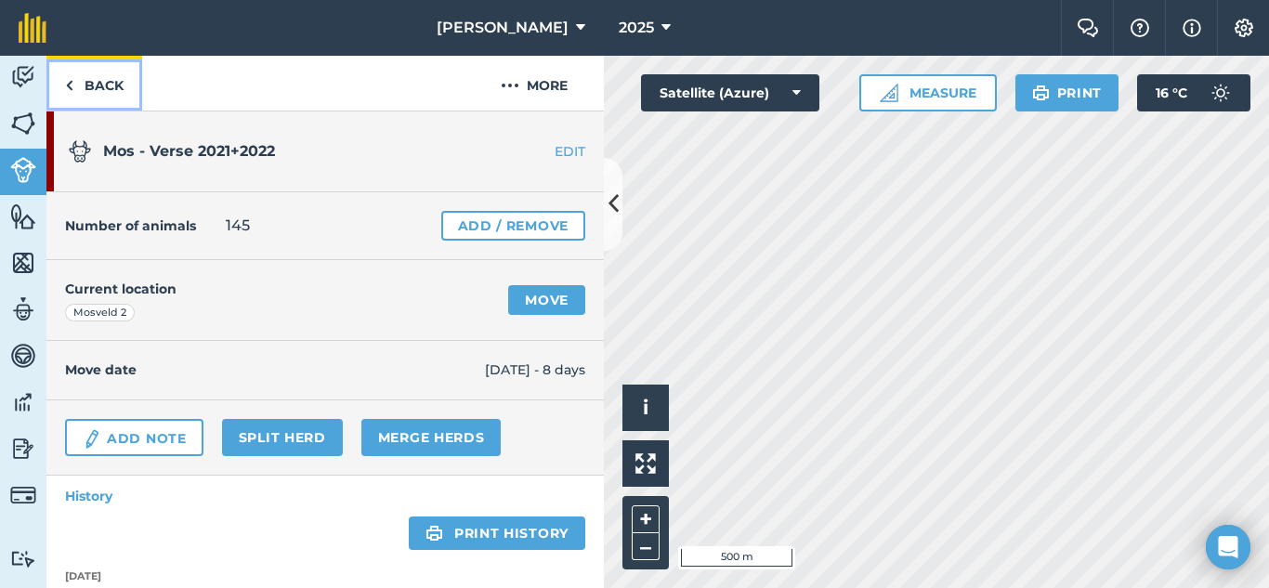
click at [72, 82] on img at bounding box center [69, 85] width 8 height 22
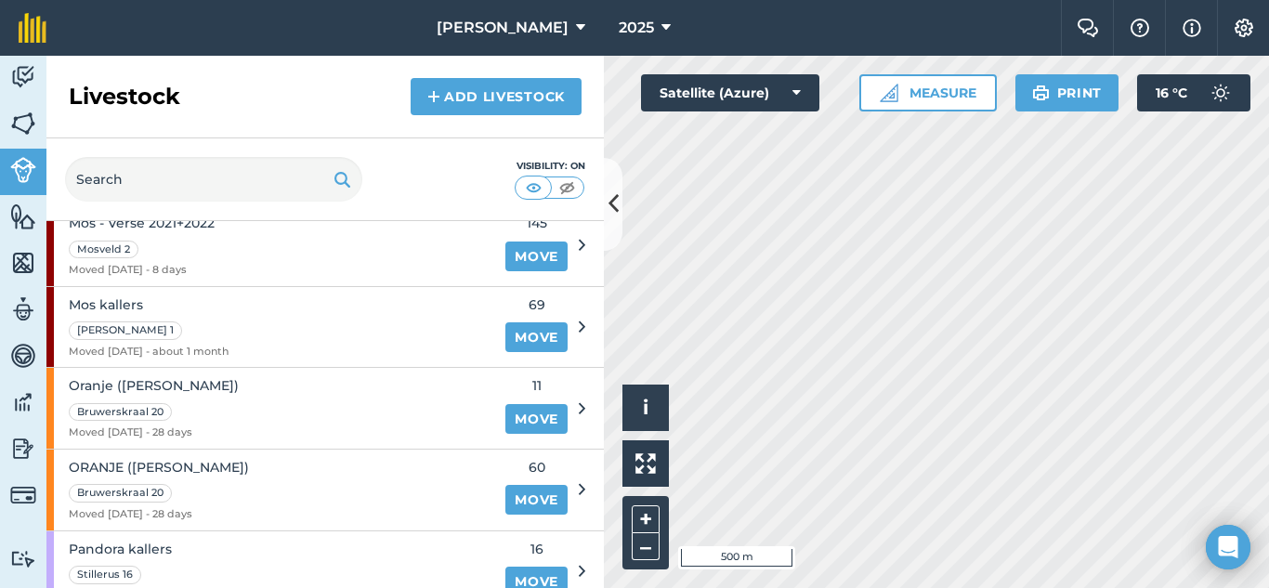
scroll to position [651, 0]
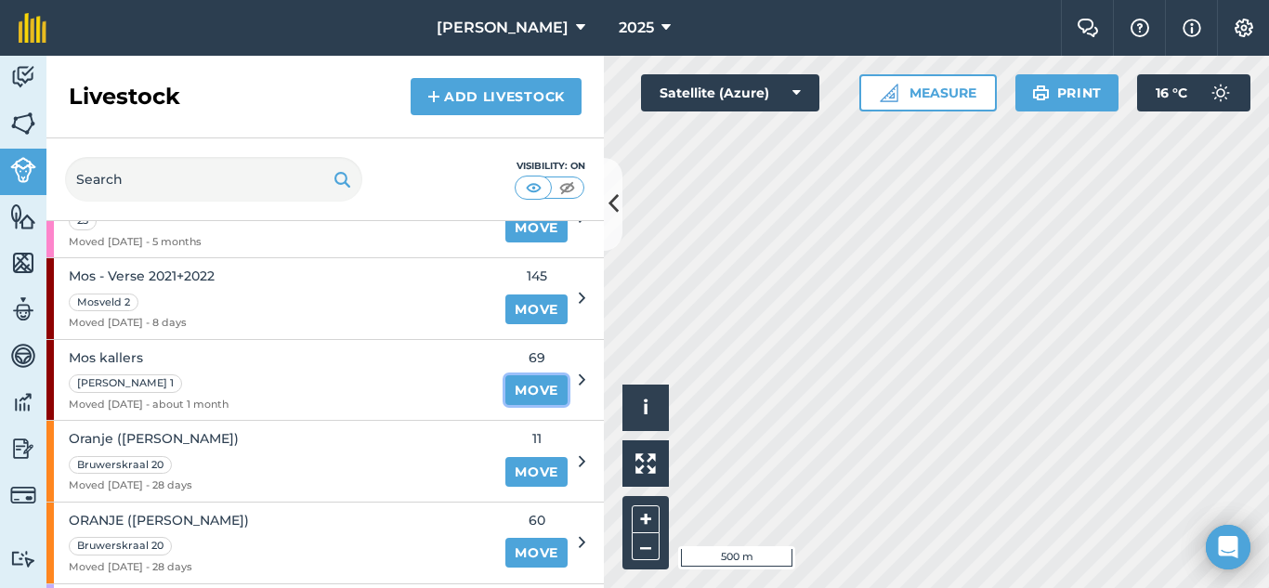
click at [515, 391] on link "Move" at bounding box center [537, 390] width 62 height 30
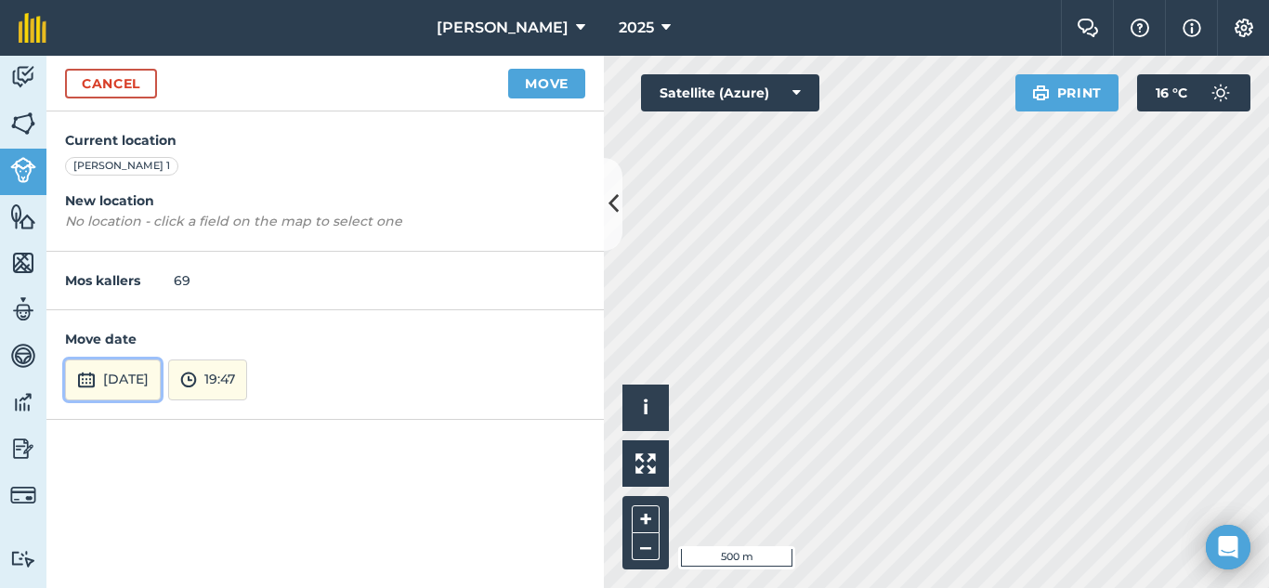
click at [130, 377] on button "[DATE]" at bounding box center [113, 380] width 96 height 41
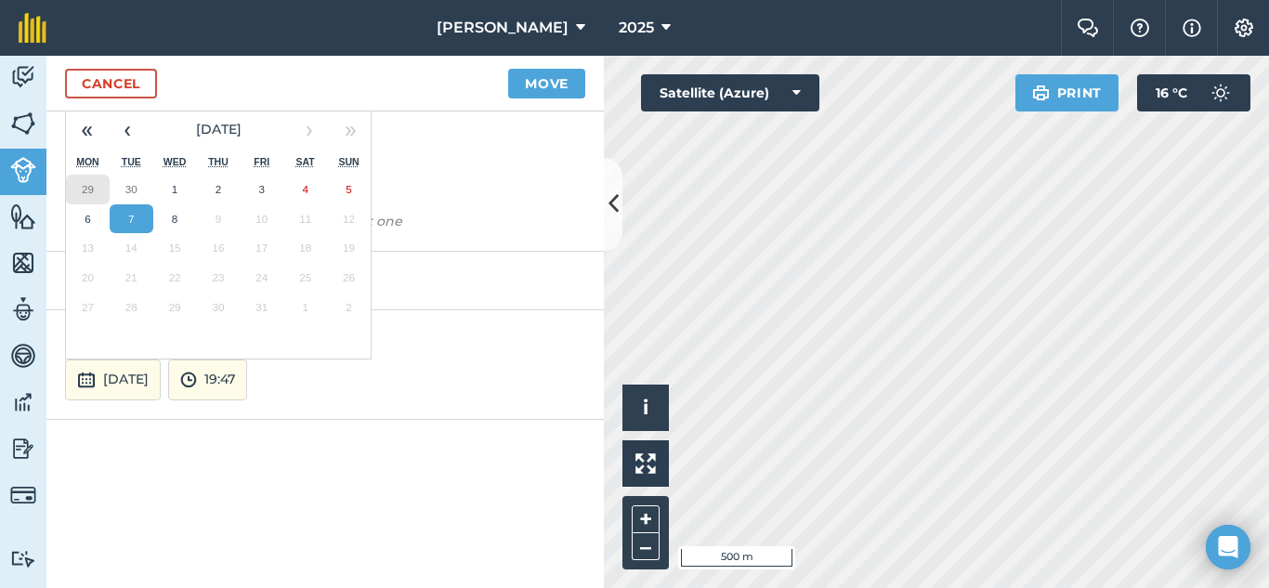
click at [94, 187] on button "29" at bounding box center [88, 190] width 44 height 30
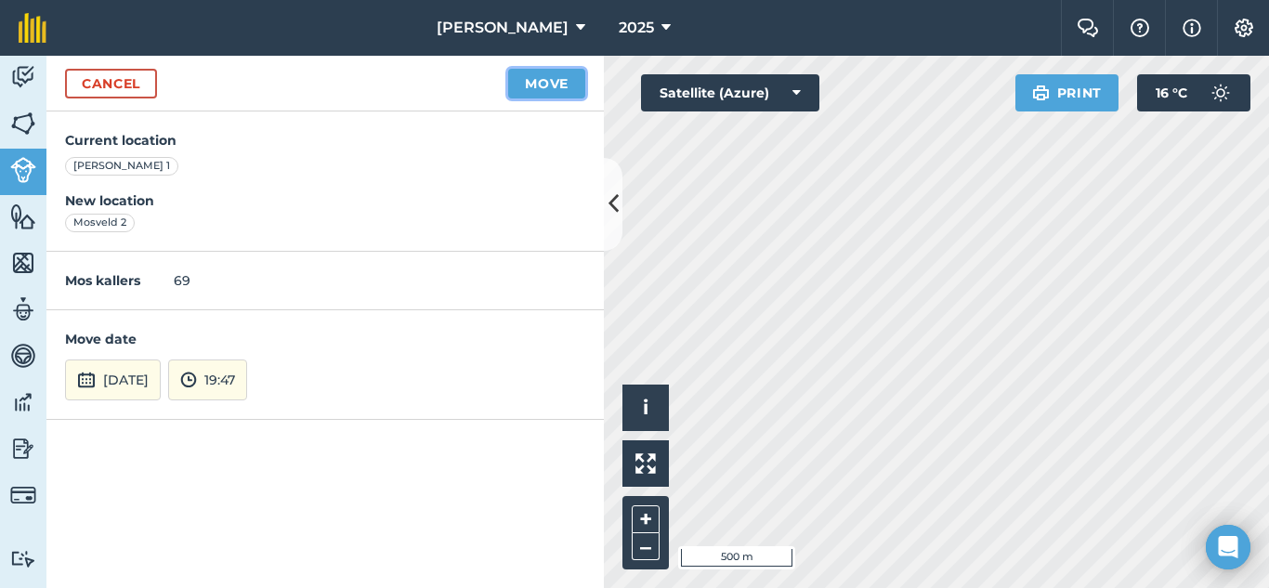
drag, startPoint x: 558, startPoint y: 86, endPoint x: 506, endPoint y: 138, distance: 72.3
click at [557, 86] on button "Move" at bounding box center [546, 84] width 77 height 30
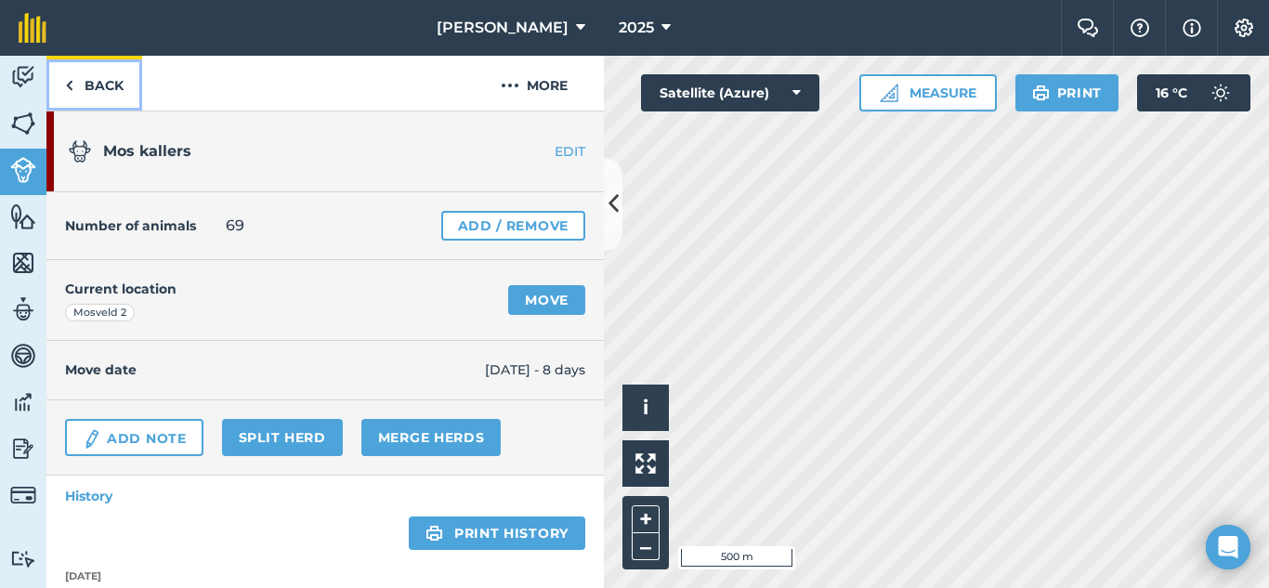
click at [80, 87] on link "Back" at bounding box center [94, 83] width 96 height 55
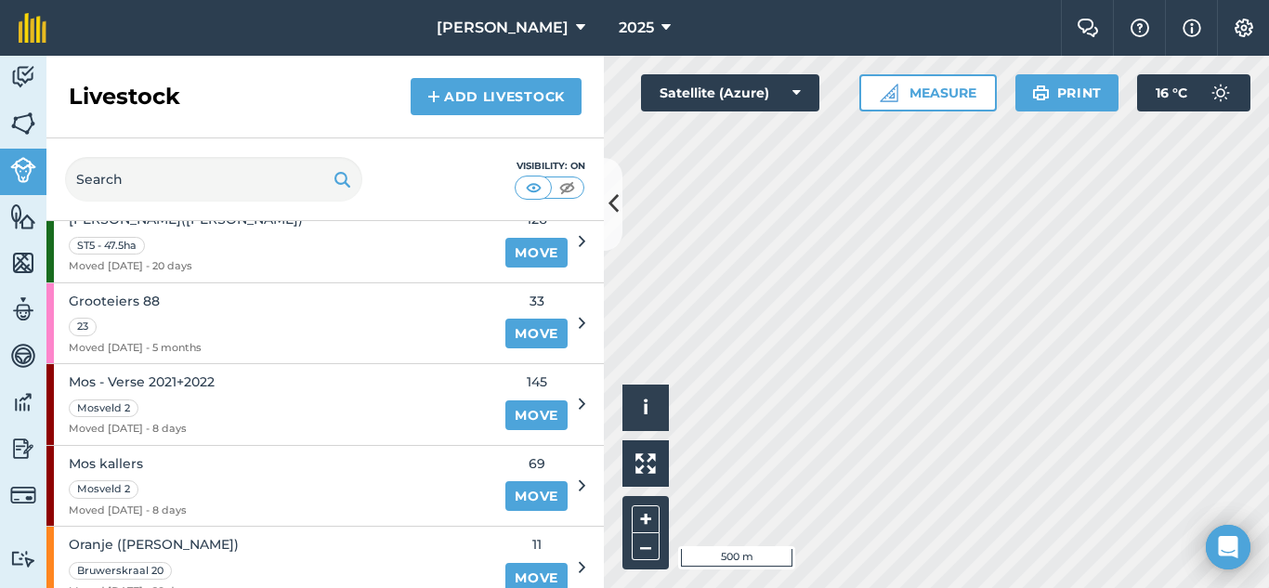
scroll to position [558, 0]
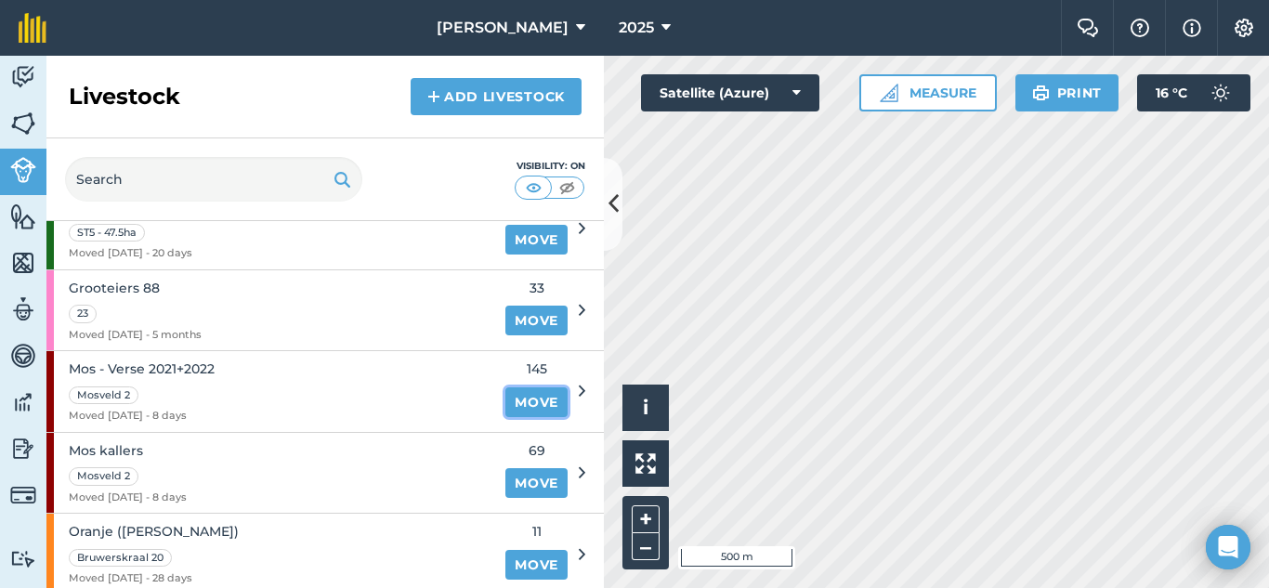
click at [526, 399] on link "Move" at bounding box center [537, 403] width 62 height 30
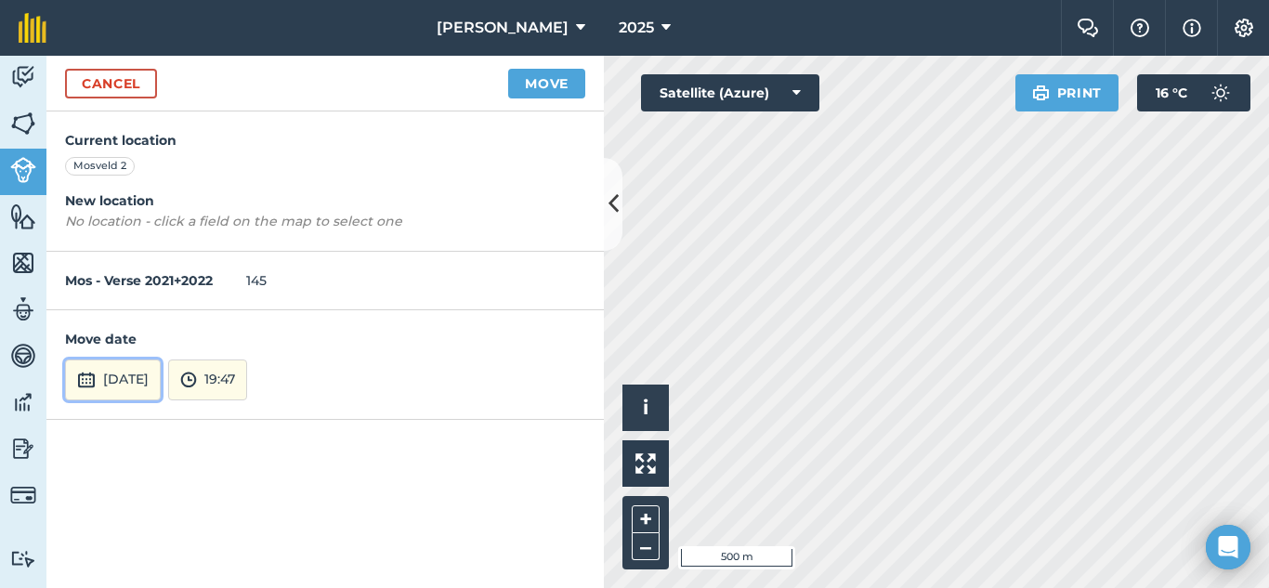
click at [135, 371] on button "[DATE]" at bounding box center [113, 380] width 96 height 41
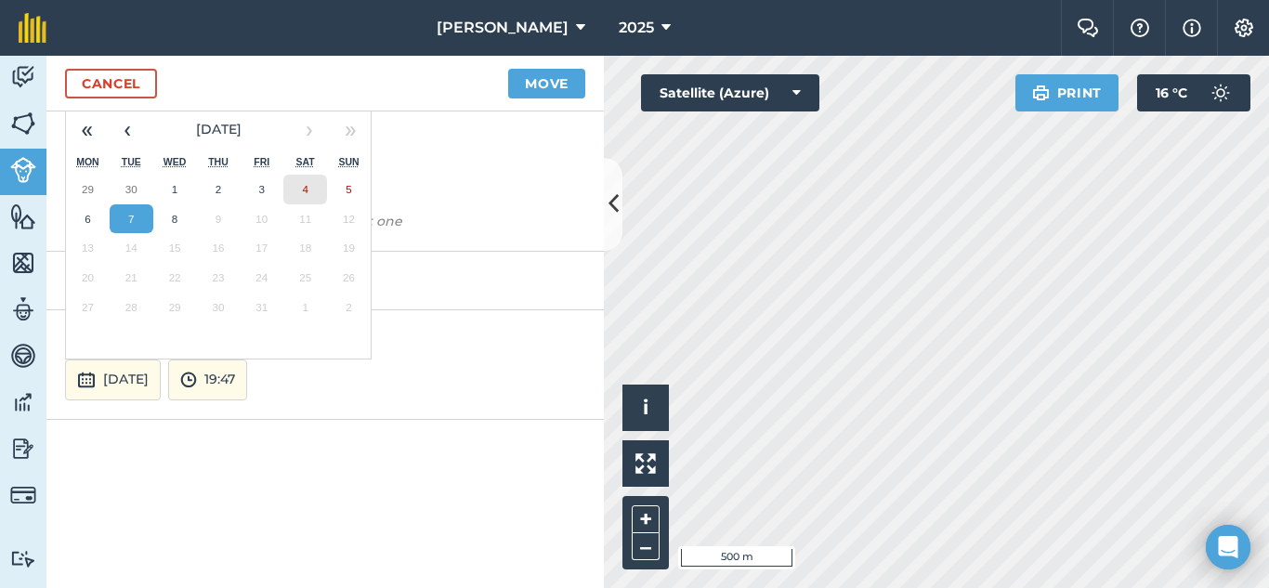
click at [313, 186] on button "4" at bounding box center [305, 190] width 44 height 30
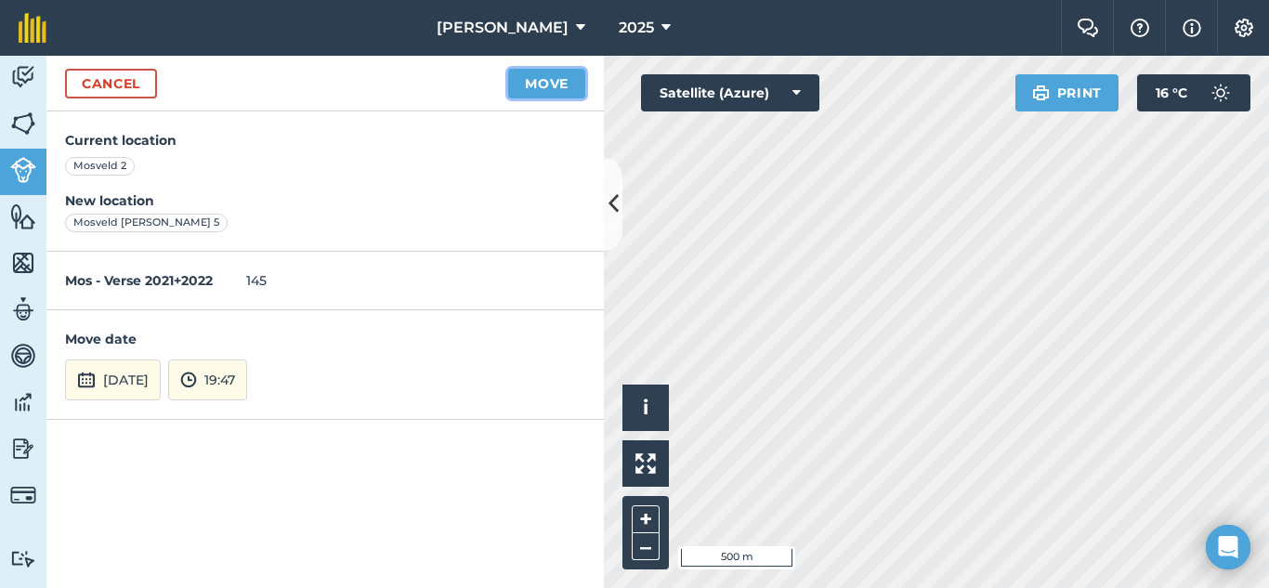
click at [528, 84] on button "Move" at bounding box center [546, 84] width 77 height 30
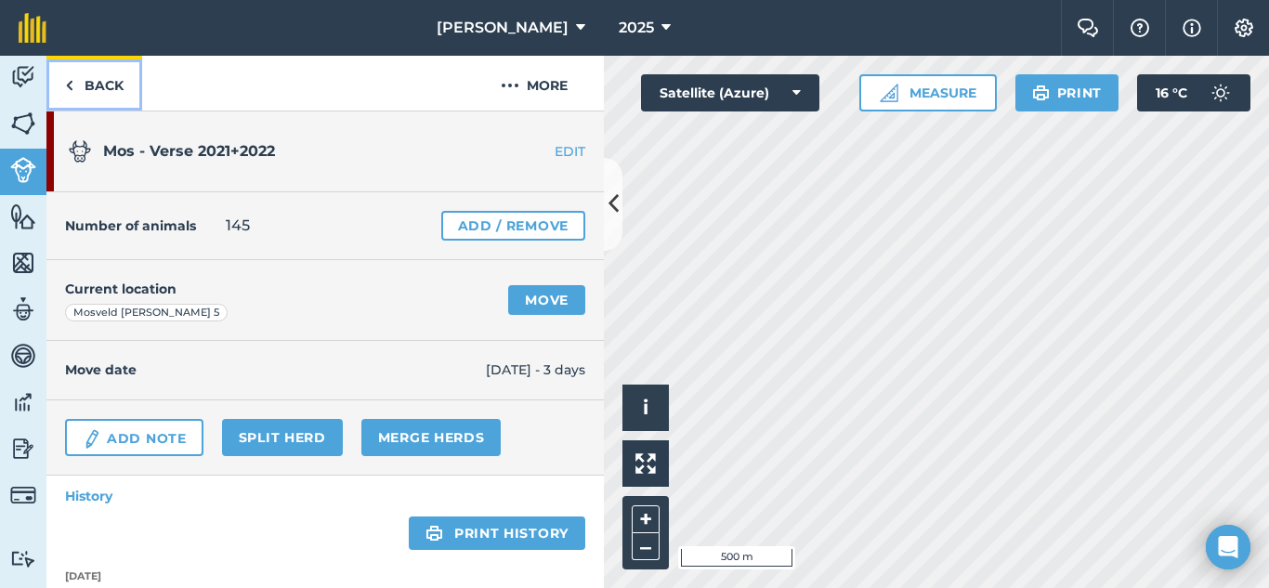
click at [73, 79] on link "Back" at bounding box center [94, 83] width 96 height 55
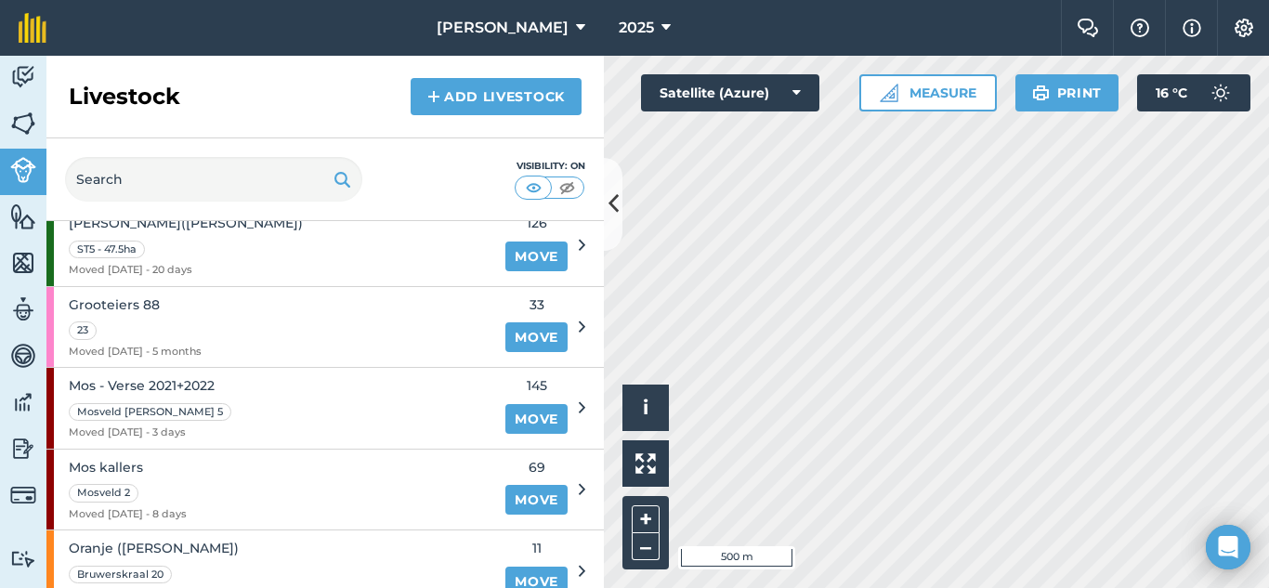
scroll to position [558, 0]
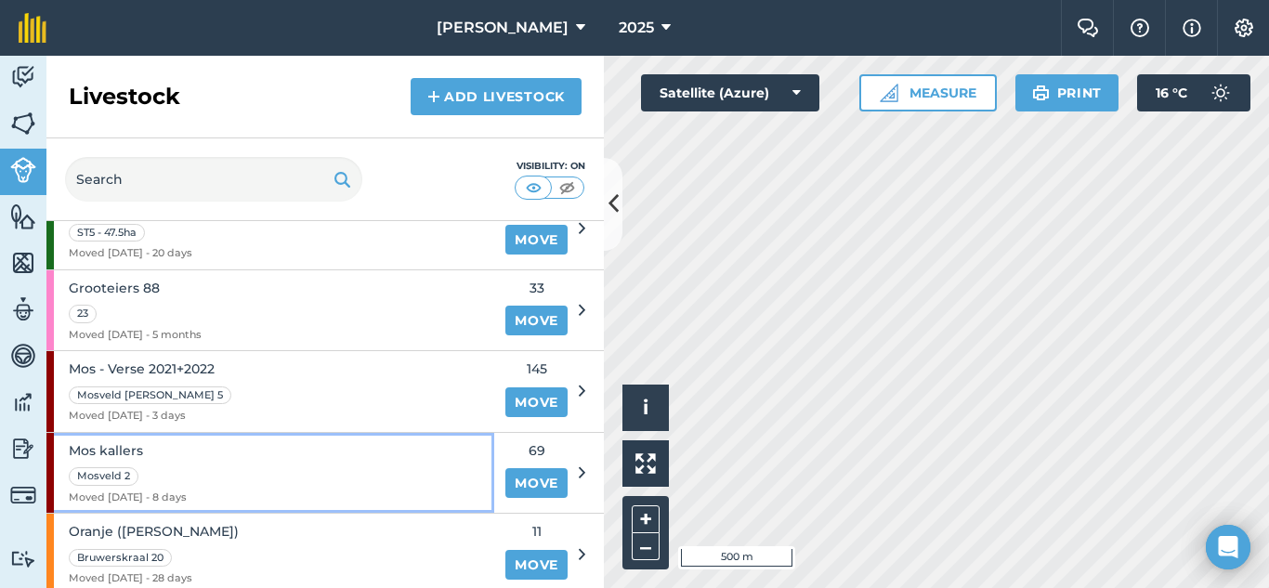
click at [454, 482] on div "Mos kallers Mosveld 2 Moved [DATE] - 8 days" at bounding box center [270, 473] width 448 height 81
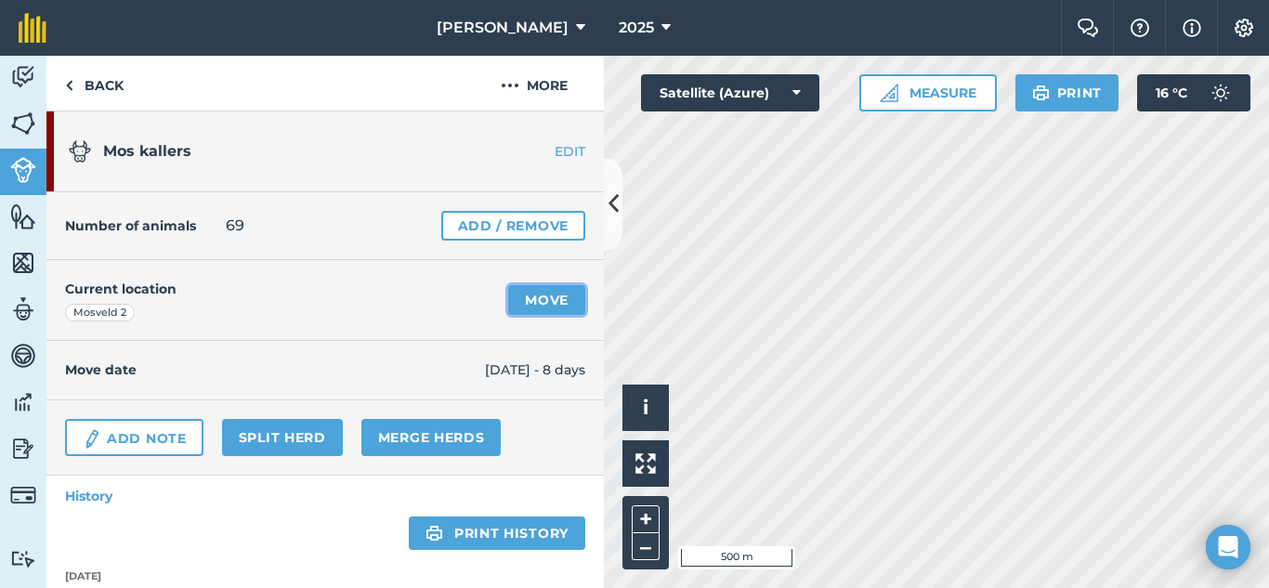
click at [508, 295] on link "Move" at bounding box center [546, 300] width 77 height 30
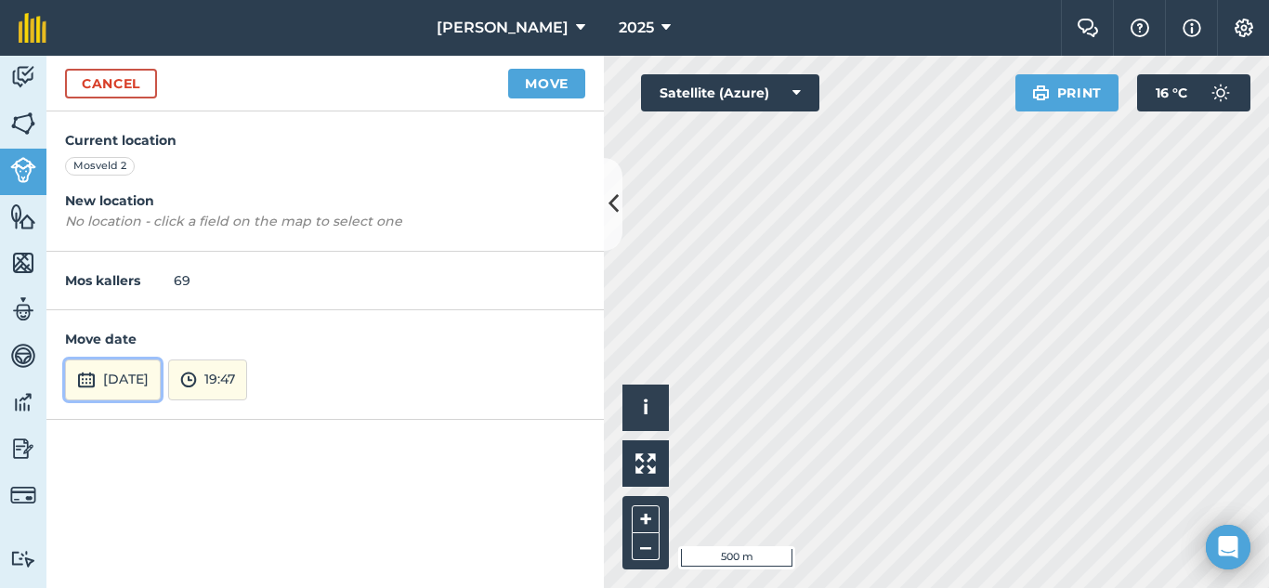
click at [161, 381] on button "[DATE]" at bounding box center [113, 380] width 96 height 41
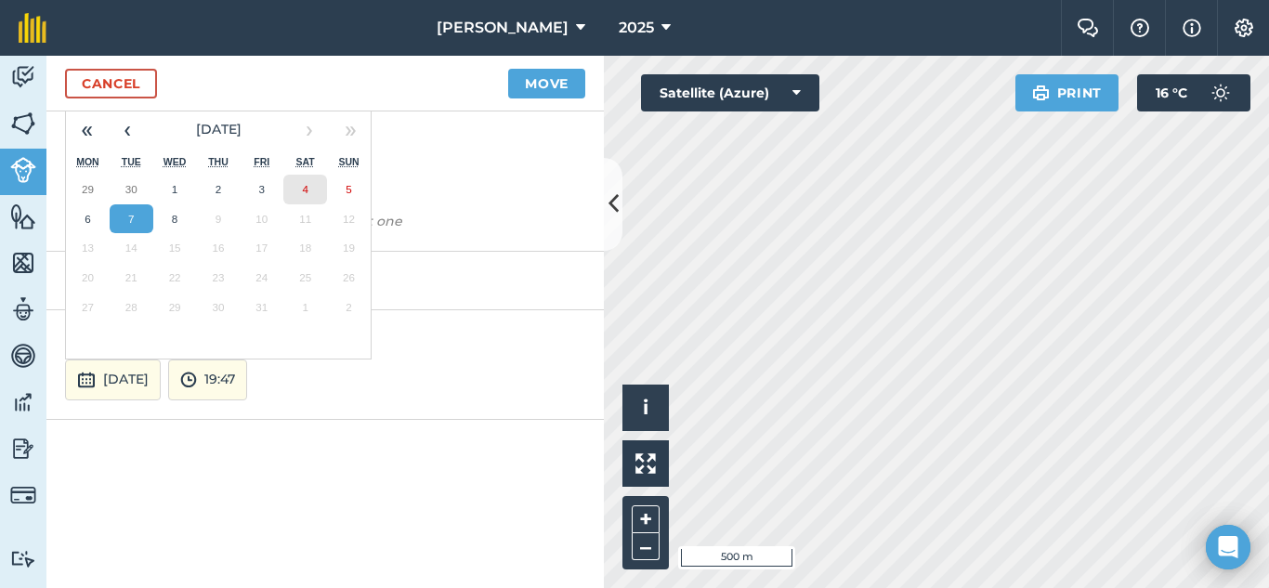
click at [306, 192] on abbr "4" at bounding box center [305, 189] width 6 height 12
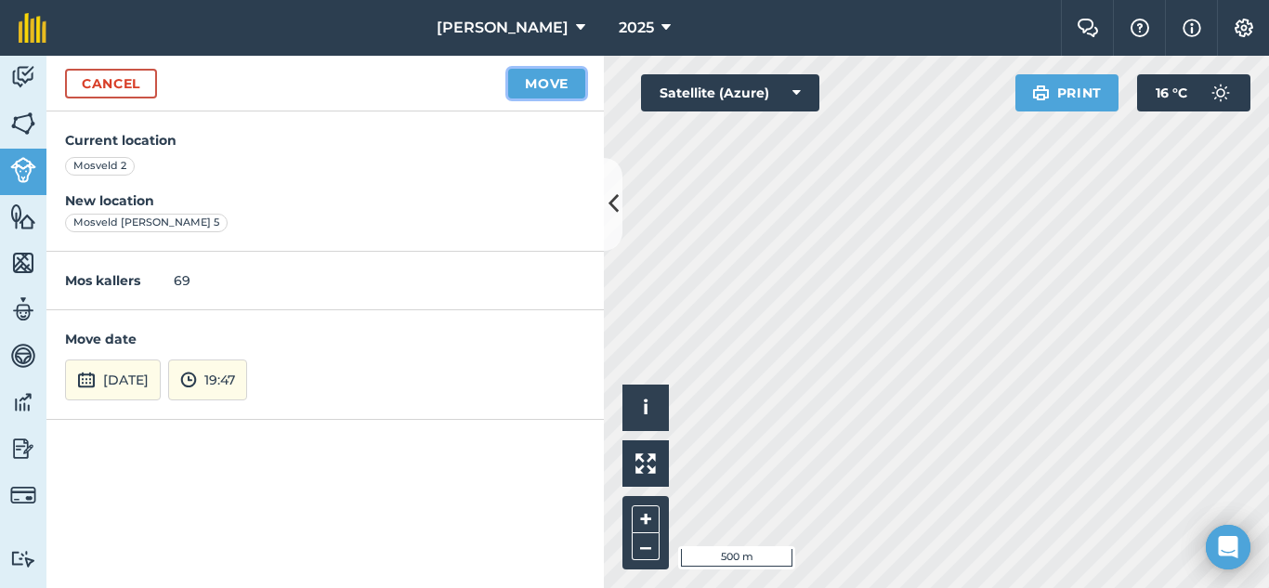
click at [520, 87] on button "Move" at bounding box center [546, 84] width 77 height 30
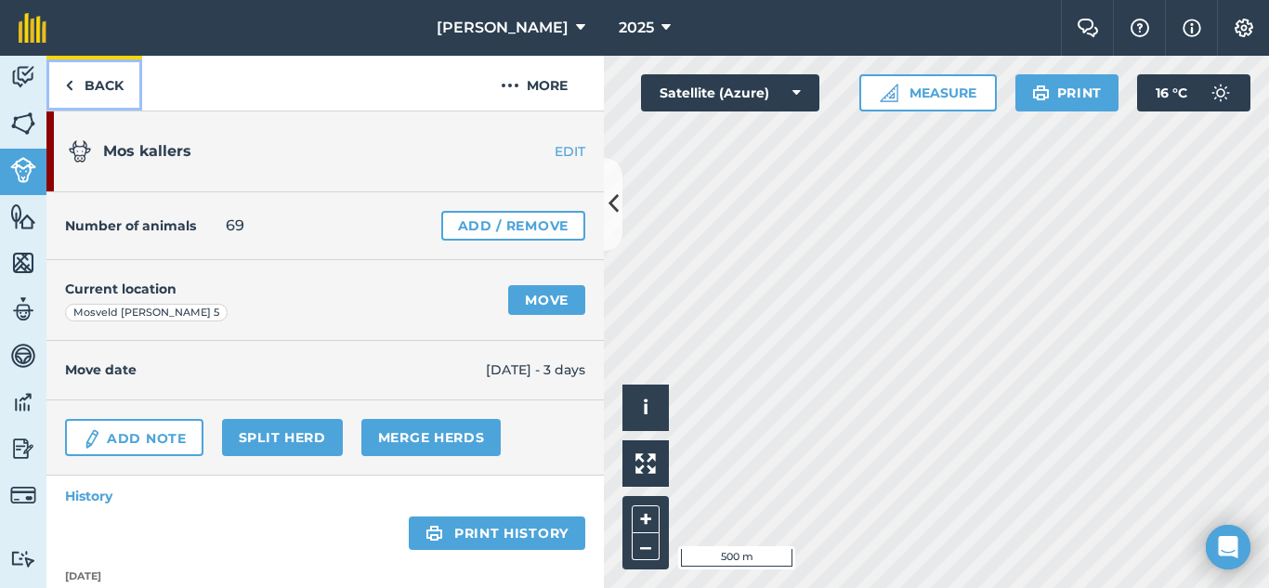
click at [76, 86] on link "Back" at bounding box center [94, 83] width 96 height 55
